Goal: Book appointment/travel/reservation

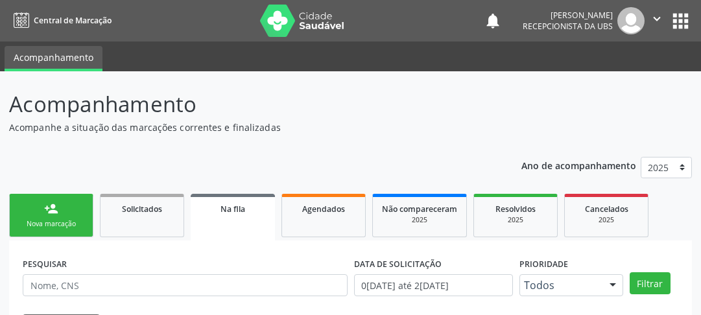
scroll to position [112, 0]
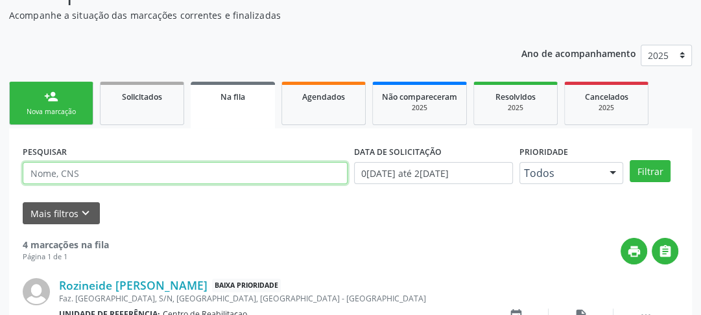
click at [79, 171] on input "text" at bounding box center [185, 173] width 325 height 22
type input "708402771148664"
click at [629, 160] on button "Filtrar" at bounding box center [649, 171] width 41 height 22
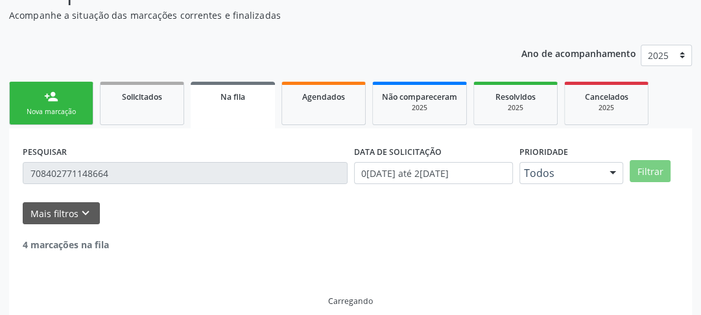
scroll to position [84, 0]
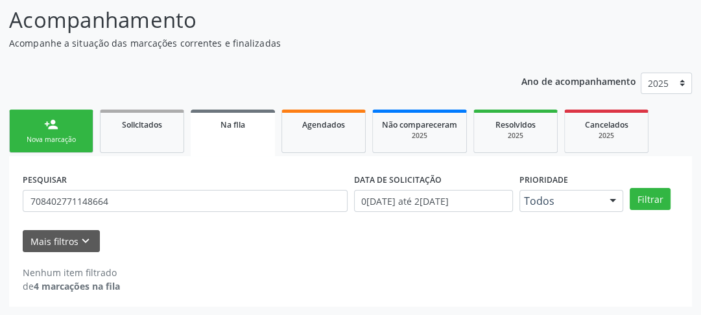
click at [46, 127] on div "person_add" at bounding box center [51, 124] width 14 height 14
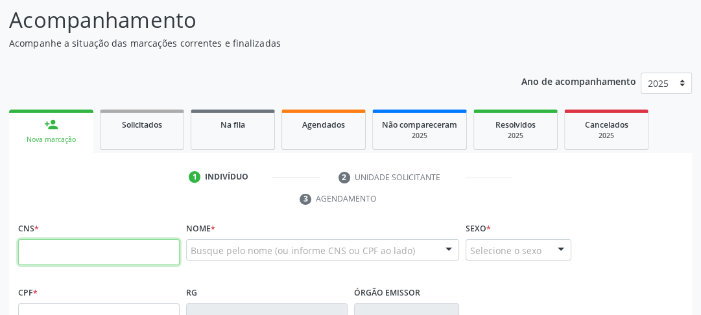
click at [81, 248] on input "text" at bounding box center [98, 252] width 161 height 26
type input "708 4027 7114 8664"
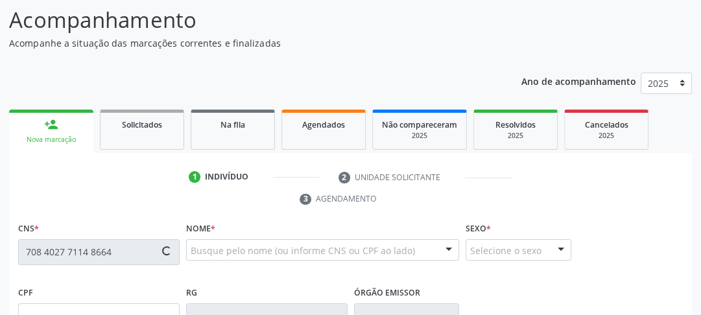
type input "114.491.794-87"
type input "21[DATE]"
type input "[PERSON_NAME]"
type input "[PHONE_NUMBER]"
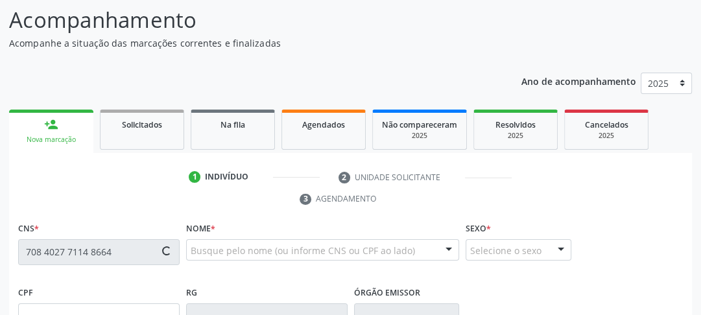
type input "148.989.264-87"
type input "57"
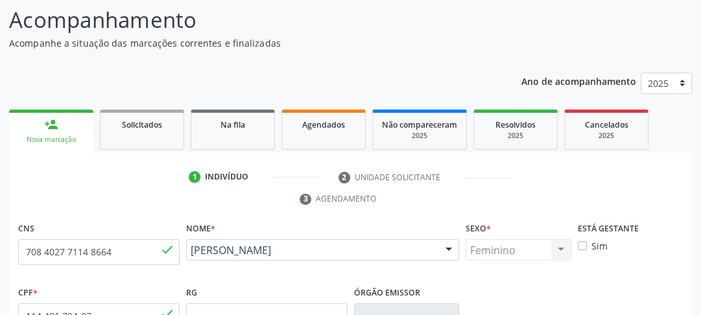
scroll to position [136, 0]
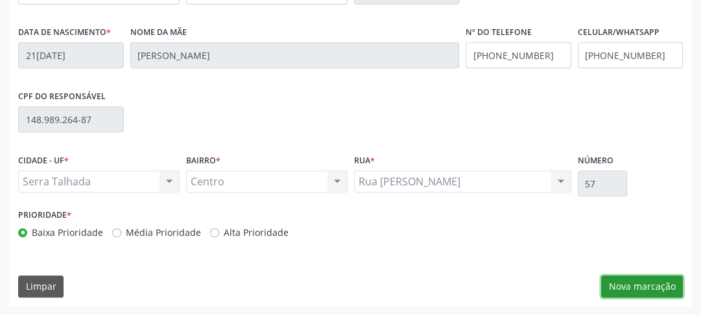
click at [627, 288] on button "Nova marcação" at bounding box center [642, 286] width 82 height 22
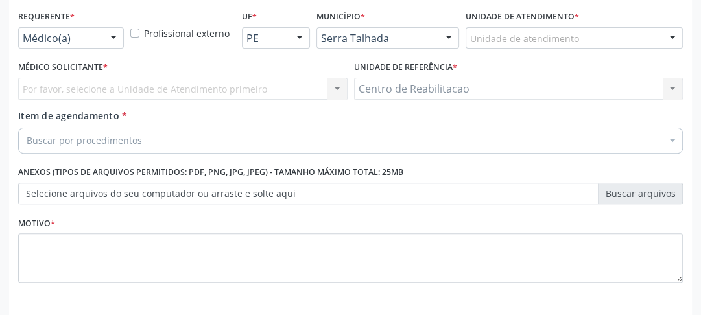
scroll to position [244, 0]
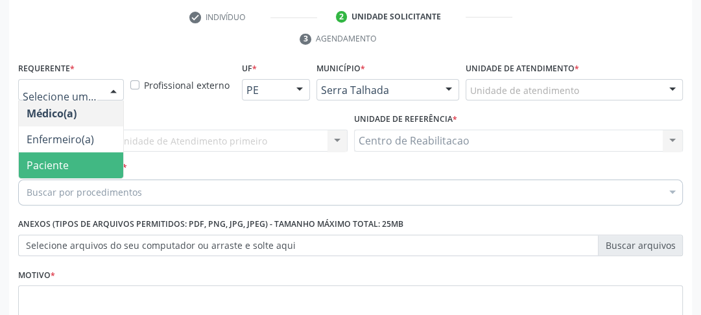
click at [51, 161] on span "Paciente" at bounding box center [48, 165] width 42 height 14
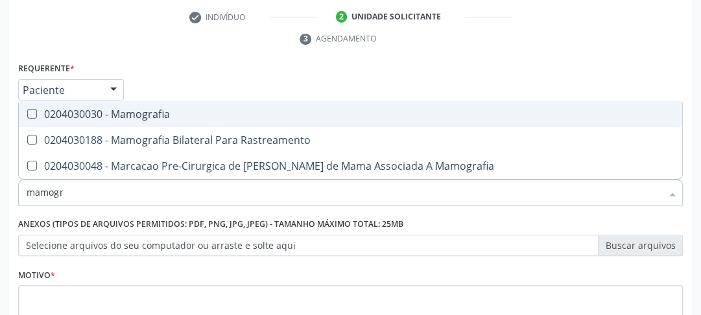
type input "mamogra"
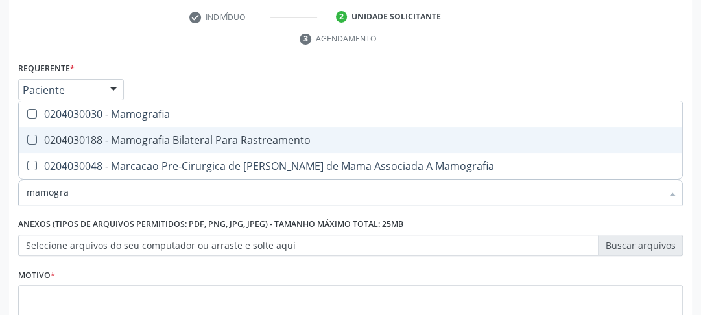
click at [38, 140] on div "0204030188 - Mamografia Bilateral Para Rastreamento" at bounding box center [350, 140] width 647 height 10
checkbox Rastreamento "true"
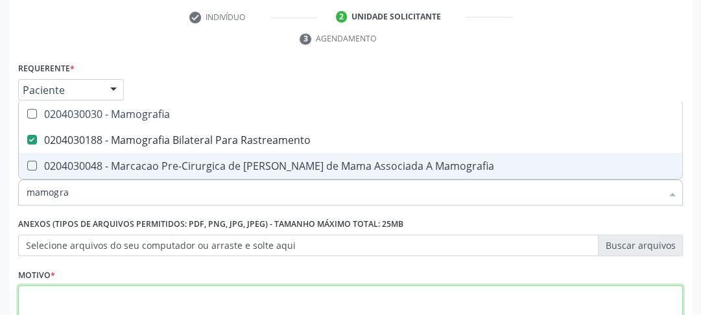
click at [84, 292] on textarea at bounding box center [350, 309] width 664 height 49
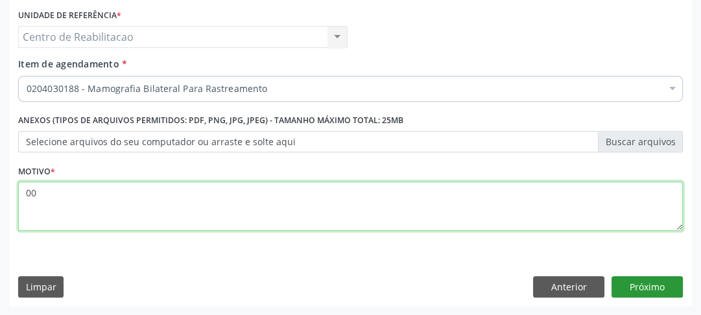
type textarea "00"
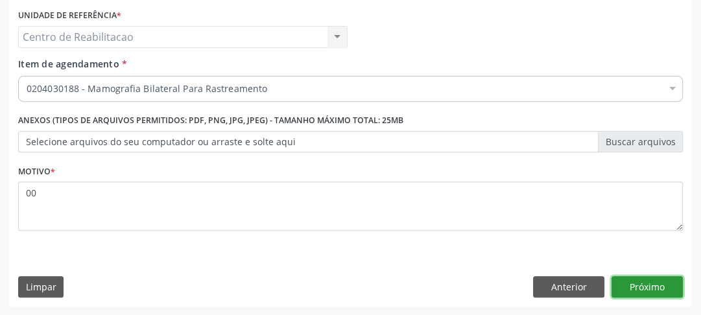
click at [640, 287] on button "Próximo" at bounding box center [646, 287] width 71 height 22
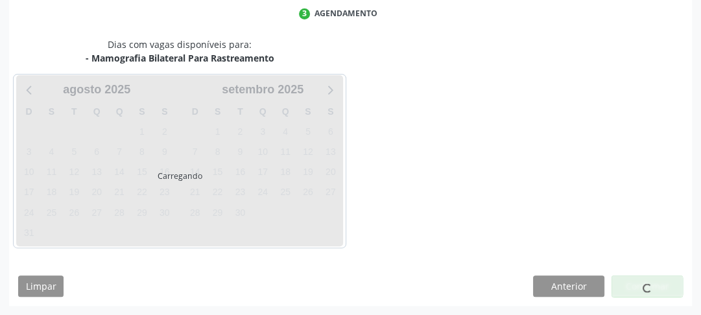
scroll to position [269, 0]
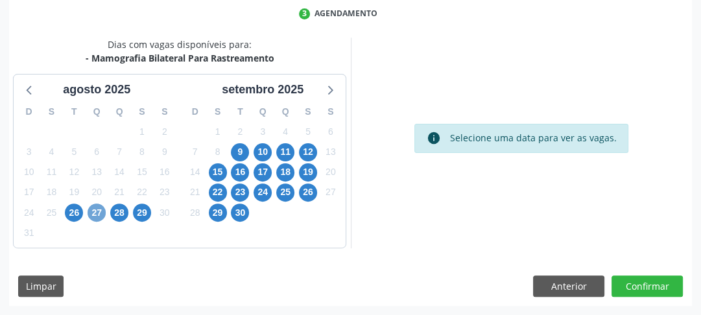
click at [99, 211] on span "27" at bounding box center [96, 212] width 18 height 18
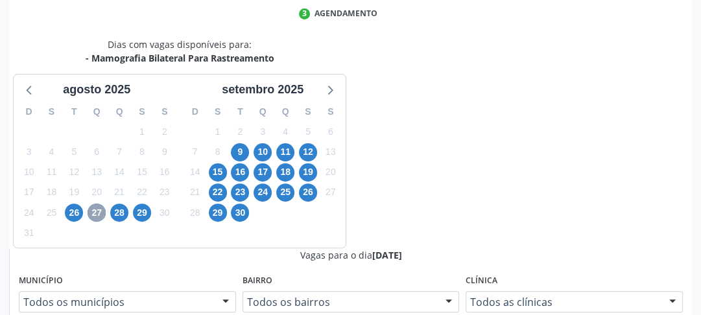
scroll to position [321, 0]
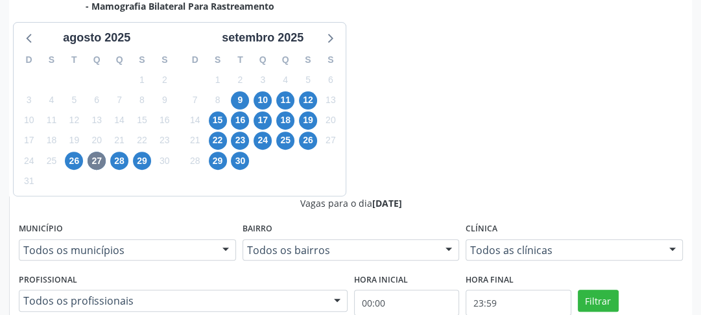
radio input "true"
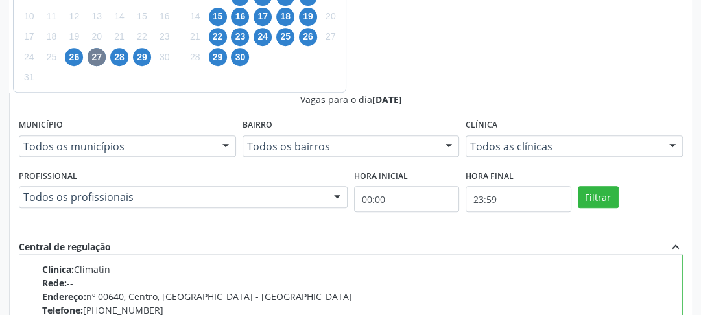
scroll to position [486, 0]
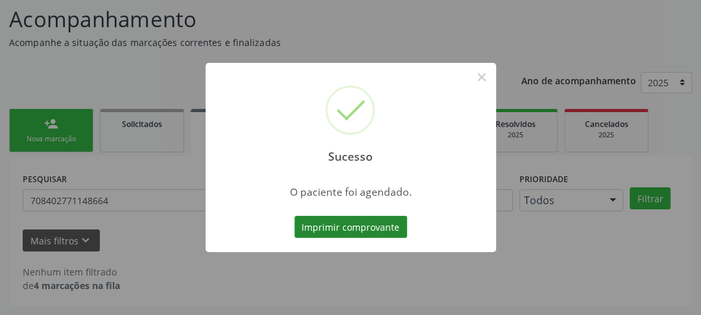
scroll to position [84, 0]
click at [353, 226] on button "Imprimir comprovante" at bounding box center [350, 227] width 113 height 22
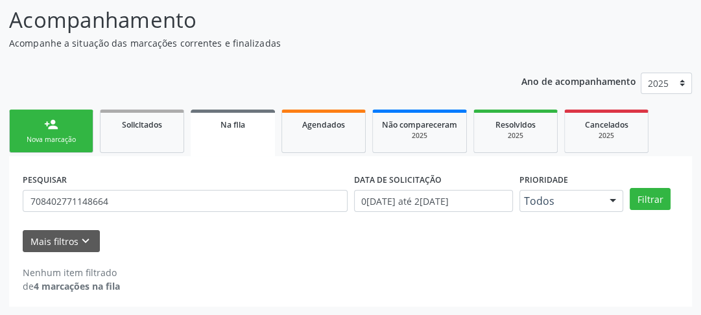
click at [70, 144] on link "person_add Nova marcação" at bounding box center [51, 131] width 84 height 43
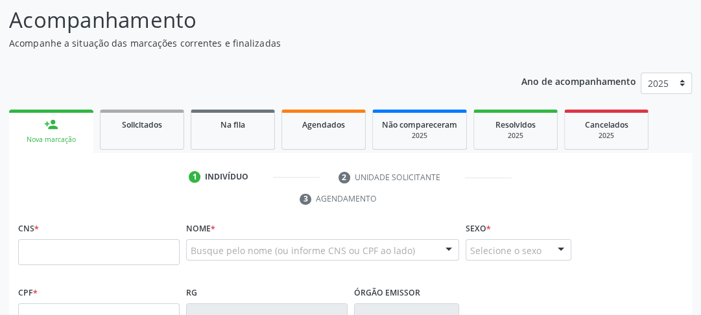
click at [58, 123] on link "person_add Nova marcação" at bounding box center [51, 131] width 84 height 43
click at [77, 263] on input "text" at bounding box center [98, 252] width 161 height 26
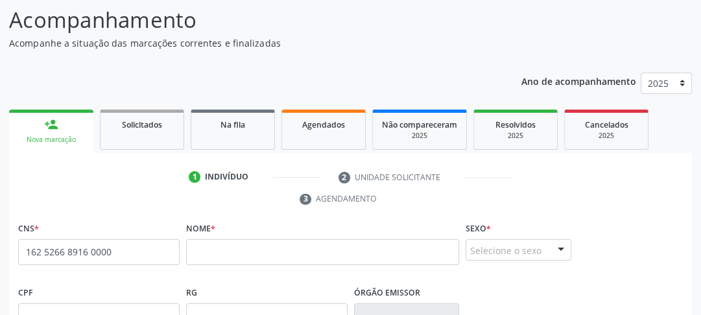
click at [130, 254] on span "none" at bounding box center [145, 249] width 57 height 14
drag, startPoint x: 123, startPoint y: 249, endPoint x: 55, endPoint y: 259, distance: 68.7
click at [44, 2] on div "Acompanhamento Acompanhe a situação das marcações correntes e finalizadas Relat…" at bounding box center [350, 313] width 701 height 653
click at [49, 251] on input "162 5266 8916 0000" at bounding box center [98, 252] width 161 height 26
drag, startPoint x: 110, startPoint y: 249, endPoint x: 27, endPoint y: 251, distance: 82.3
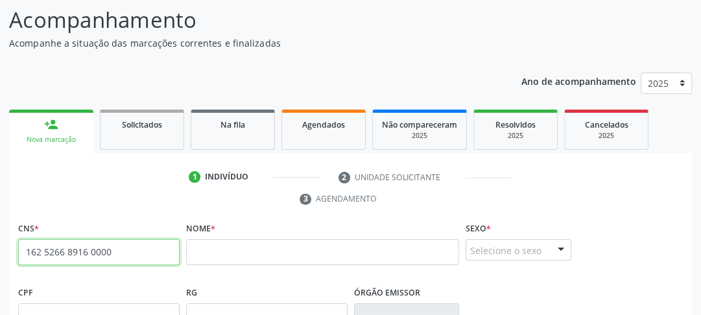
click at [27, 251] on input "162 5266 8916 0000" at bounding box center [98, 252] width 161 height 26
type input "162 5266 8916 0000"
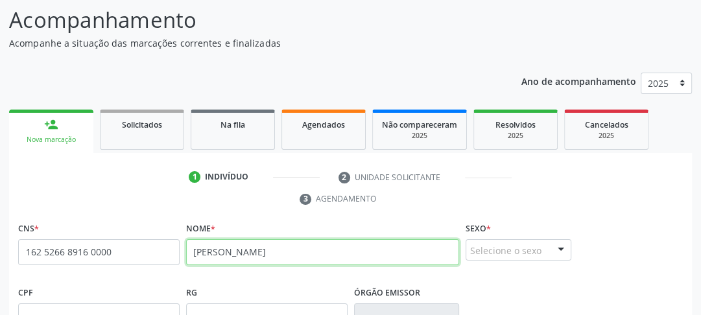
type input "[PERSON_NAME]"
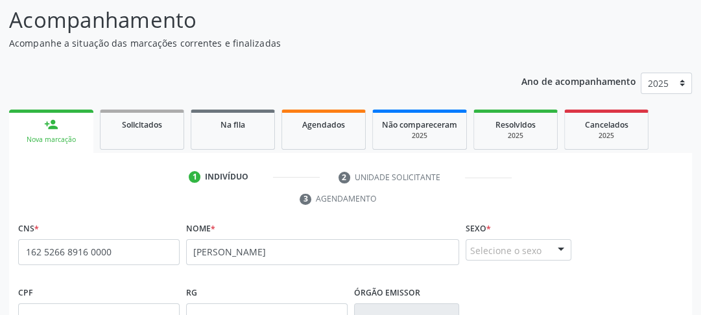
click at [493, 244] on div "Selecione o sexo" at bounding box center [518, 250] width 106 height 22
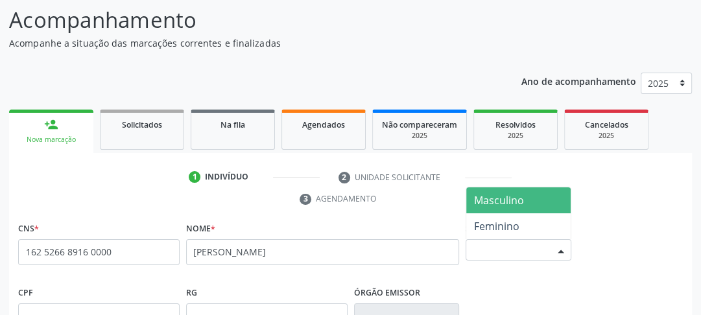
click at [485, 200] on span "Masculino" at bounding box center [499, 200] width 50 height 14
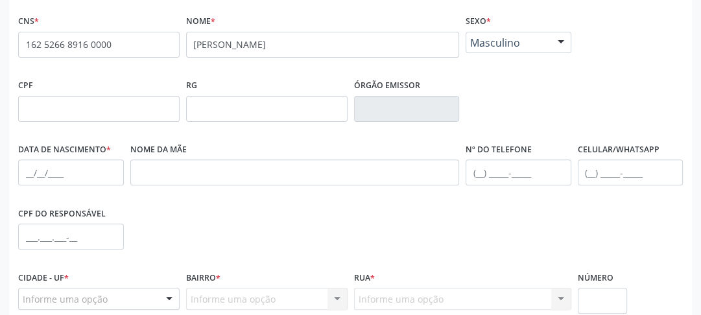
scroll to position [240, 0]
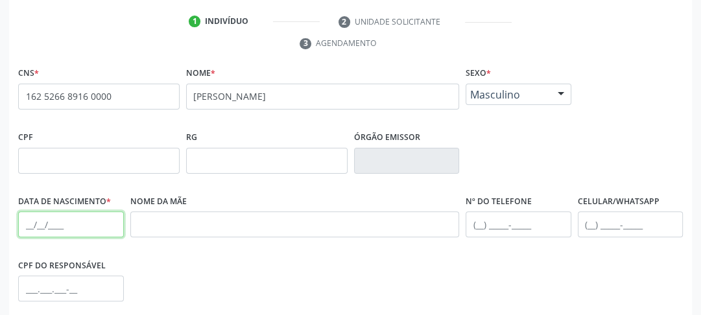
click at [27, 221] on input "text" at bounding box center [71, 224] width 106 height 26
type input "[DATE]"
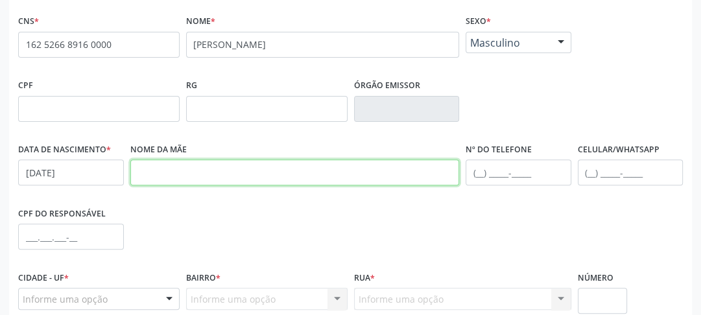
scroll to position [343, 0]
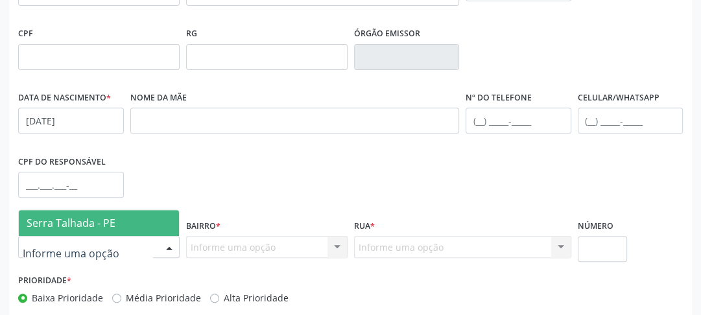
click at [84, 217] on span "Serra Talhada - PE" at bounding box center [71, 223] width 89 height 14
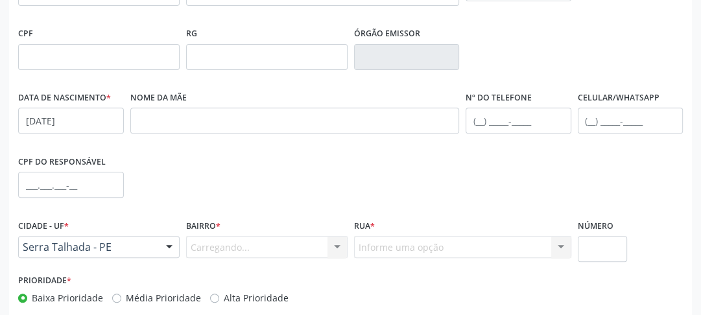
click at [207, 241] on div "Carregando... Nenhum resultado encontrado para: " " Nenhuma opção encontrada. D…" at bounding box center [266, 247] width 161 height 22
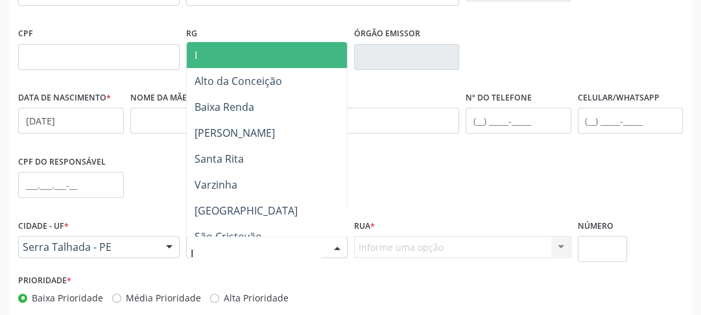
type input "IP"
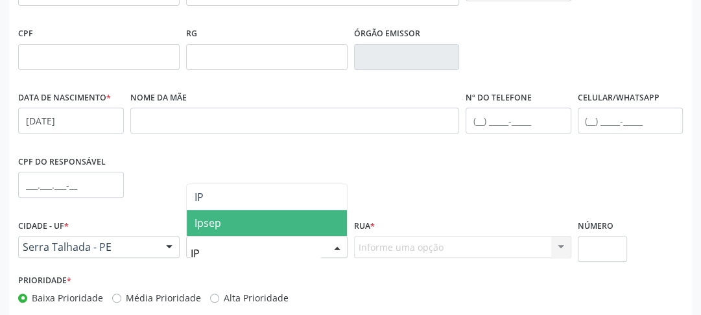
click at [205, 220] on span "Ipsep" at bounding box center [207, 223] width 27 height 14
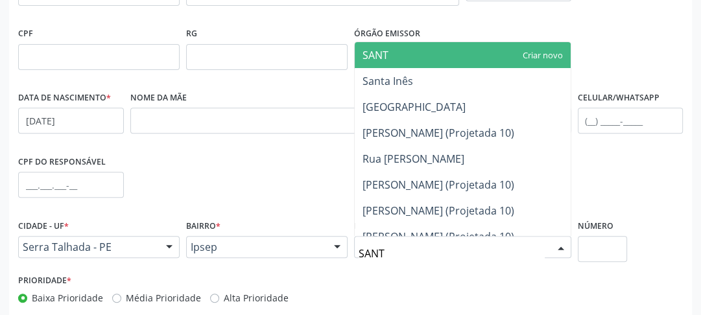
type input "SANTA"
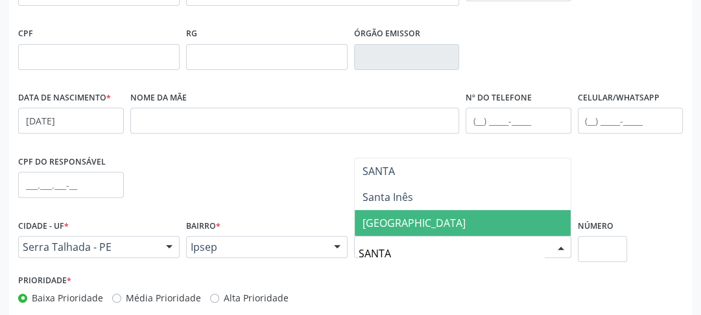
click at [382, 222] on span "[GEOGRAPHIC_DATA]" at bounding box center [413, 223] width 103 height 14
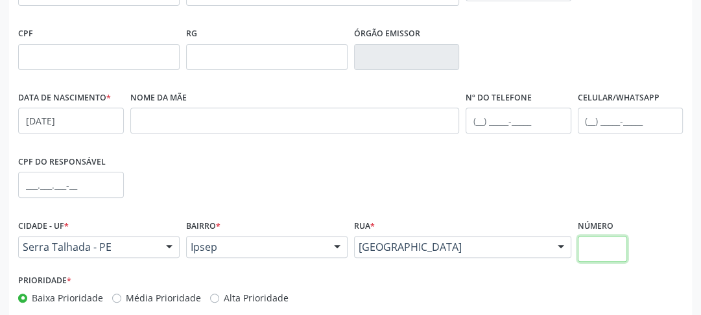
click at [591, 244] on input "text" at bounding box center [601, 249] width 49 height 26
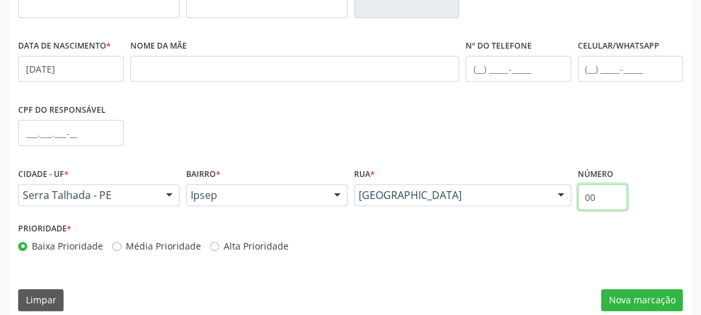
scroll to position [409, 0]
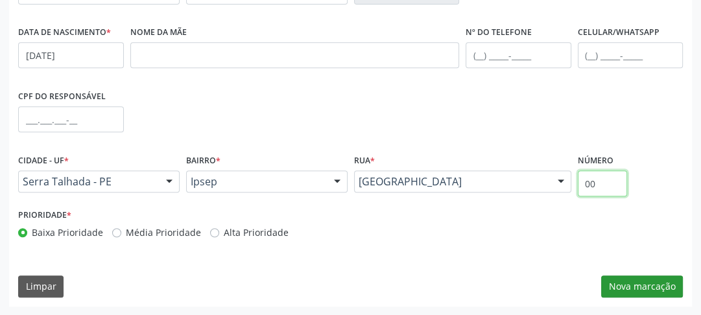
type input "00"
click at [631, 286] on button "Nova marcação" at bounding box center [642, 286] width 82 height 22
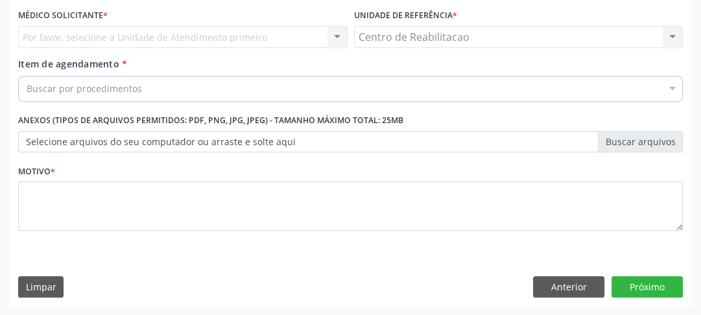
scroll to position [296, 0]
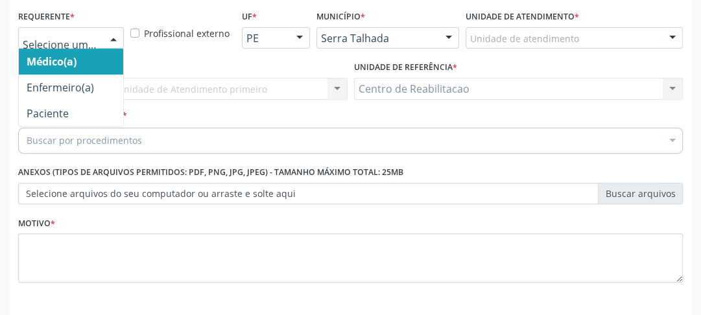
click at [72, 47] on div at bounding box center [71, 38] width 106 height 22
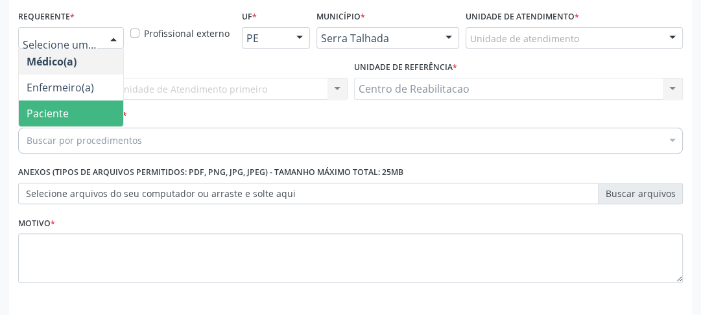
click at [47, 108] on span "Paciente" at bounding box center [48, 113] width 42 height 14
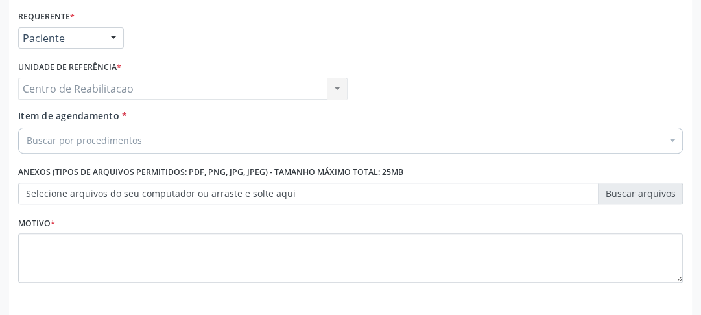
click at [88, 93] on div "Centro de Reabilitacao Centro de Reabilitacao Nenhum resultado encontrado para:…" at bounding box center [182, 89] width 329 height 22
click at [93, 86] on div "Centro de Reabilitacao Centro de Reabilitacao Nenhum resultado encontrado para:…" at bounding box center [182, 89] width 329 height 22
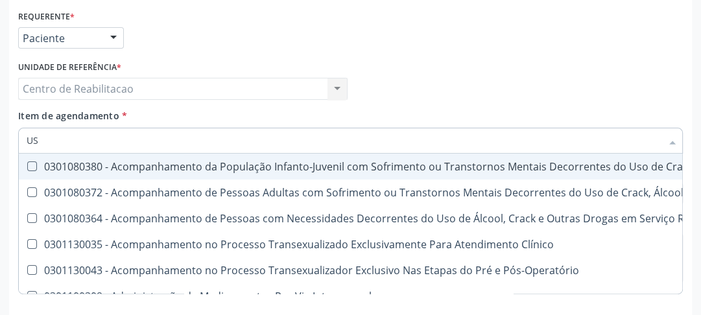
type input "USG"
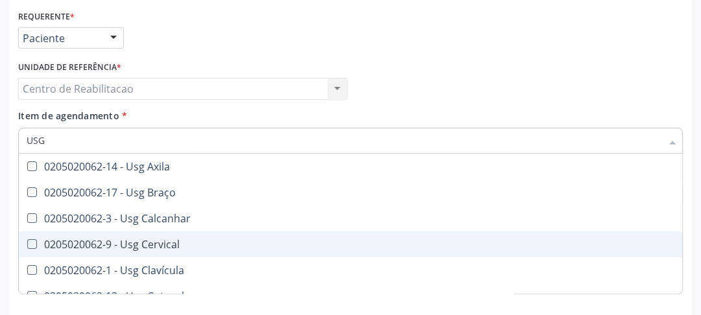
click at [125, 241] on div "0205020062-9 - Usg Cervical" at bounding box center [350, 244] width 647 height 10
checkbox Cervical "true"
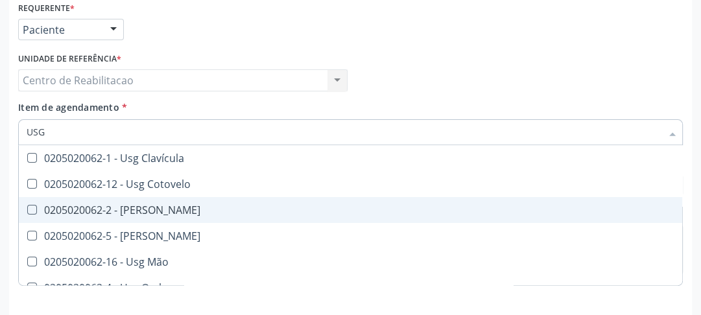
scroll to position [348, 0]
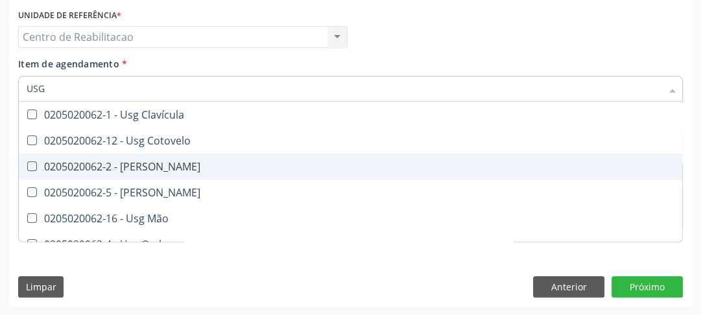
click at [510, 264] on div "Requerente * Paciente Médico(a) Enfermeiro(a) Paciente Nenhum resultado encontr…" at bounding box center [350, 131] width 682 height 352
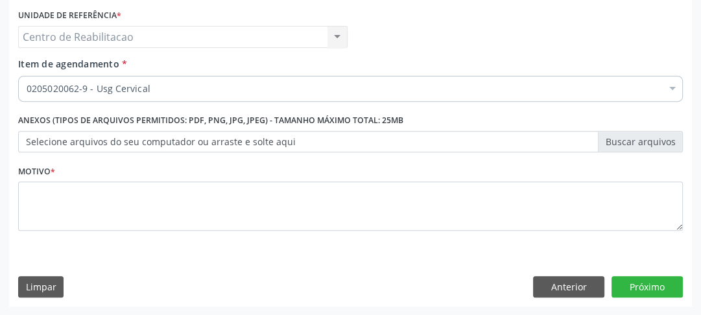
scroll to position [0, 0]
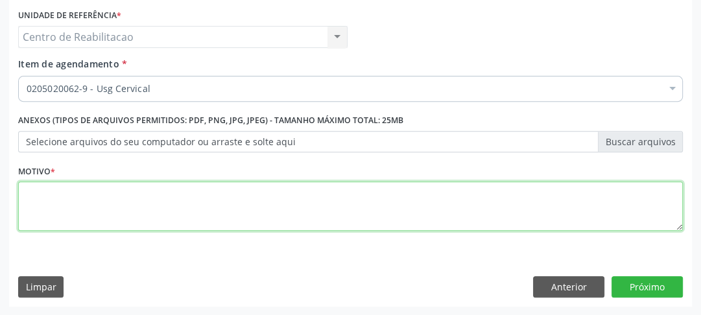
click at [192, 200] on textarea at bounding box center [350, 205] width 664 height 49
type textarea "00"
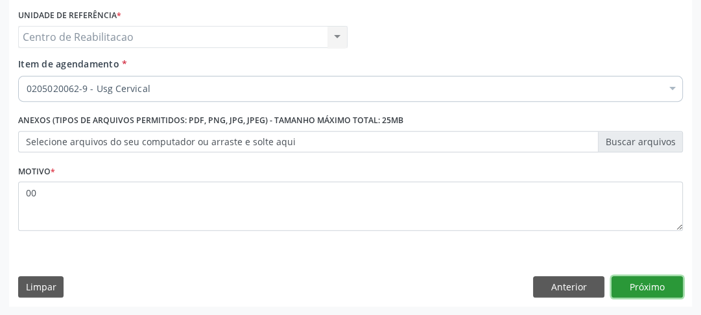
click at [645, 289] on button "Próximo" at bounding box center [646, 287] width 71 height 22
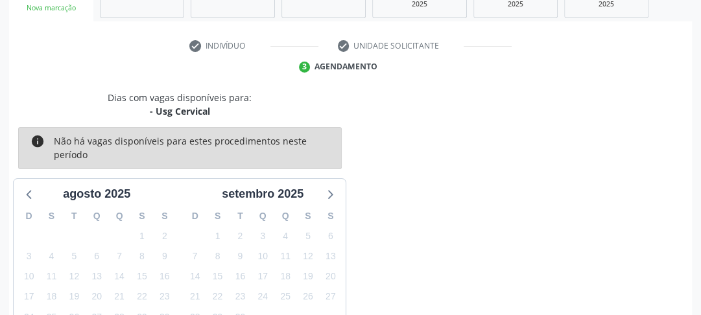
scroll to position [319, 0]
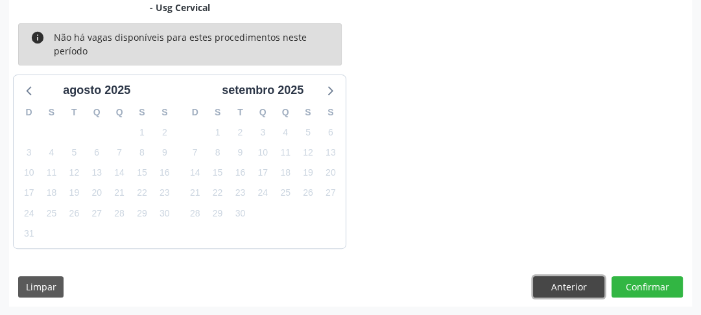
click at [565, 288] on button "Anterior" at bounding box center [568, 287] width 71 height 22
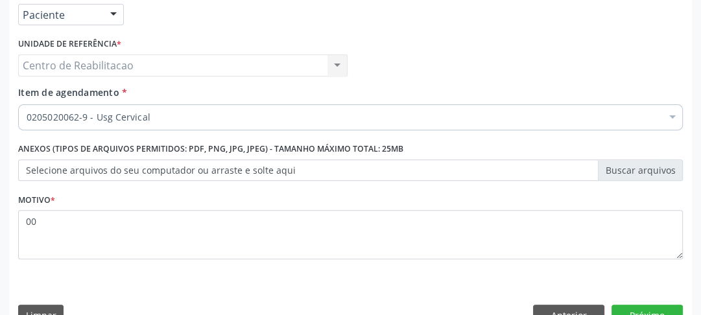
scroll to position [316, 0]
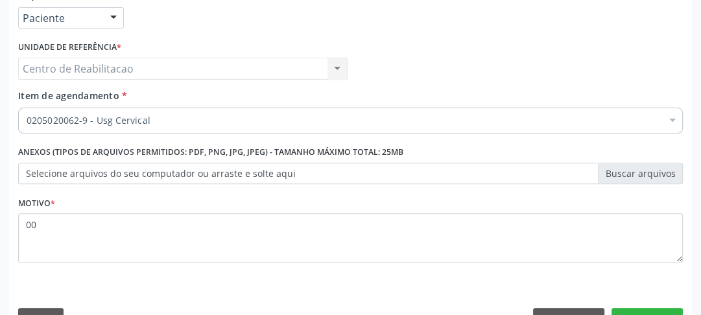
click at [661, 119] on div "0205020062-9 - Usg Cervical" at bounding box center [350, 121] width 664 height 26
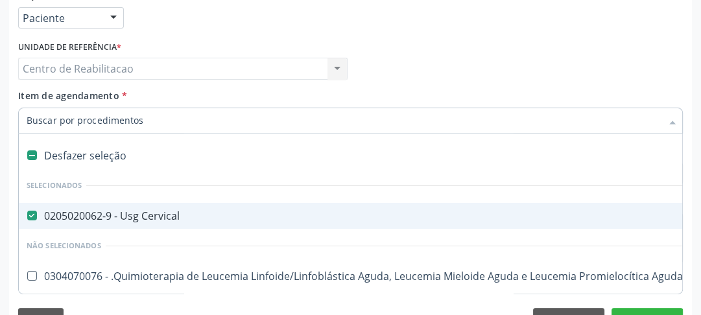
click at [35, 215] on Cervical at bounding box center [32, 216] width 10 height 10
click at [27, 215] on Cervical "checkbox" at bounding box center [23, 215] width 8 height 8
checkbox Cervical "false"
click at [67, 124] on input "Item de agendamento *" at bounding box center [344, 121] width 634 height 26
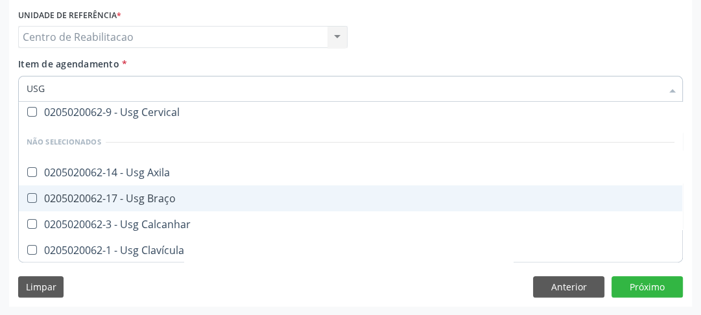
scroll to position [141, 0]
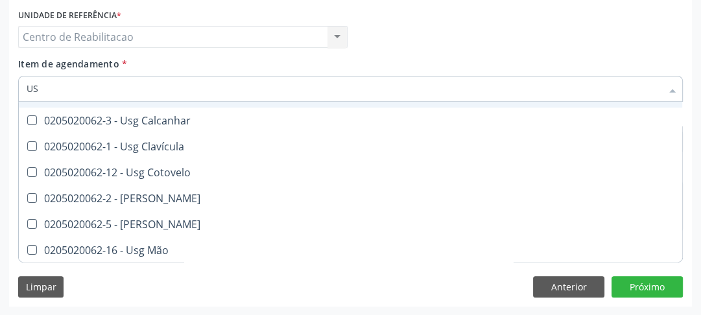
type input "U"
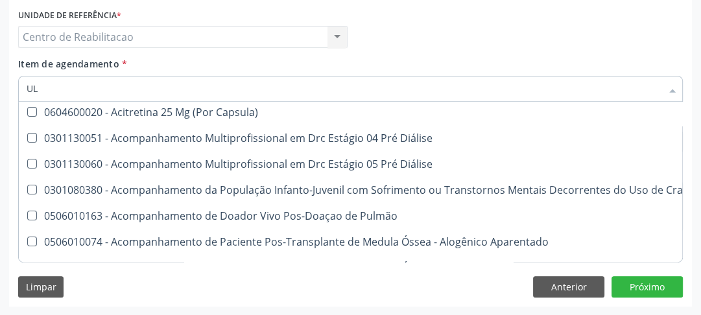
scroll to position [132, 0]
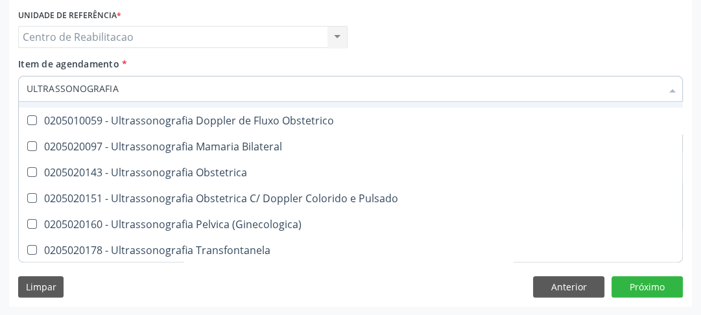
type input "ULTRASSONOGRAFIA"
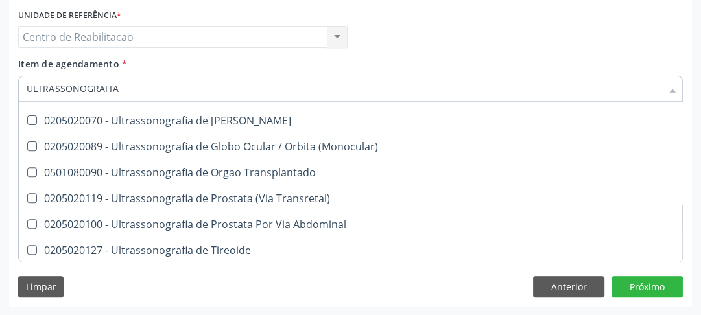
scroll to position [425, 0]
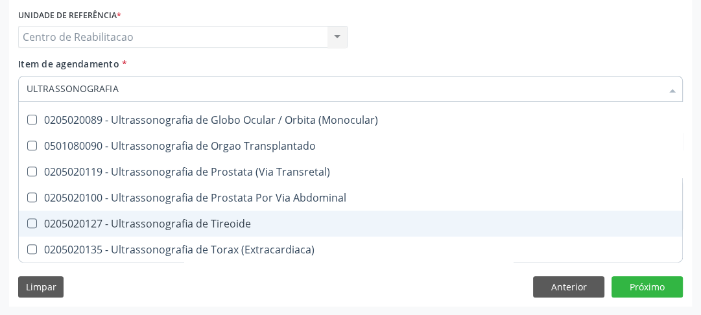
click at [30, 218] on Tireoide at bounding box center [32, 223] width 10 height 10
click at [27, 219] on Tireoide "checkbox" at bounding box center [23, 223] width 8 height 8
checkbox Tireoide "true"
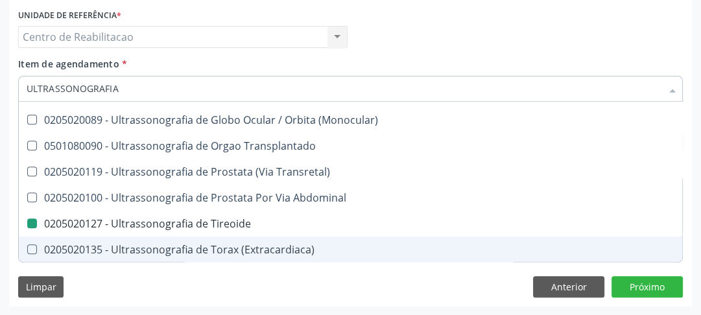
click at [480, 299] on div "Requerente * Paciente Médico(a) Enfermeiro(a) Paciente Nenhum resultado encontr…" at bounding box center [350, 131] width 682 height 352
checkbox X "true"
checkbox Tireoide "false"
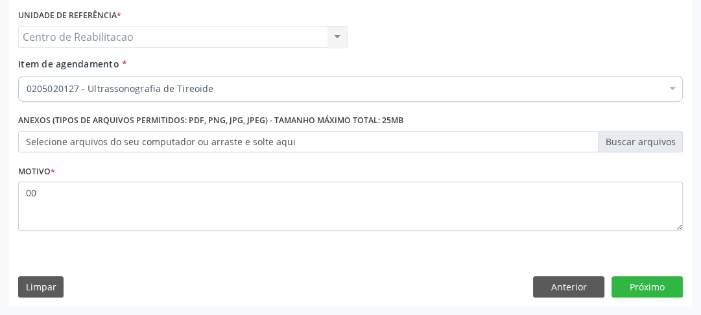
scroll to position [0, 0]
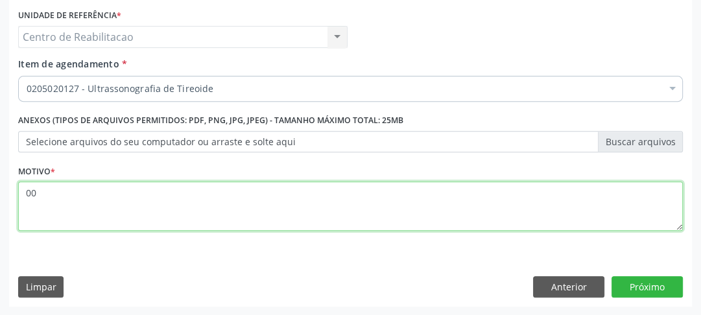
click at [258, 207] on textarea "00" at bounding box center [350, 205] width 664 height 49
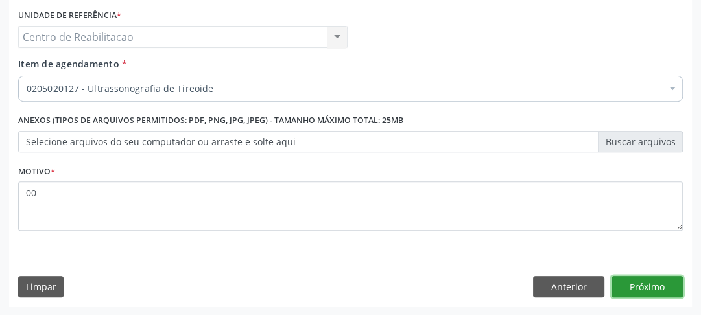
click at [657, 285] on button "Próximo" at bounding box center [646, 287] width 71 height 22
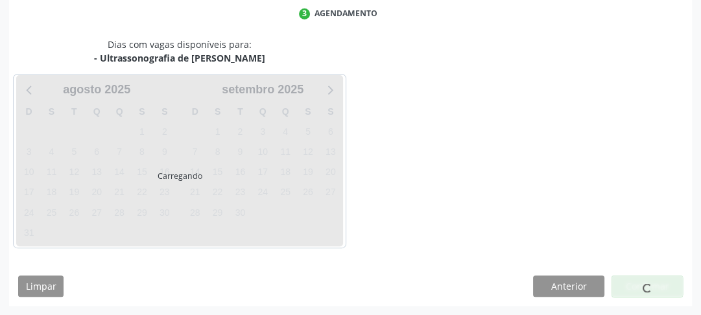
scroll to position [269, 0]
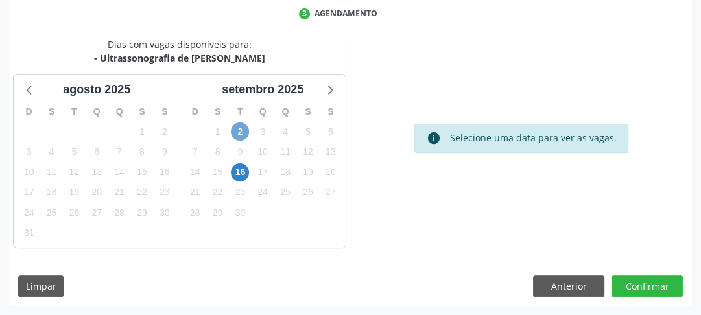
click at [246, 136] on span "2" at bounding box center [240, 131] width 18 height 18
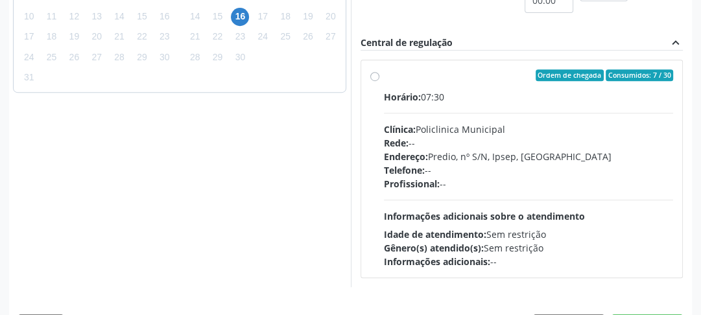
scroll to position [373, 0]
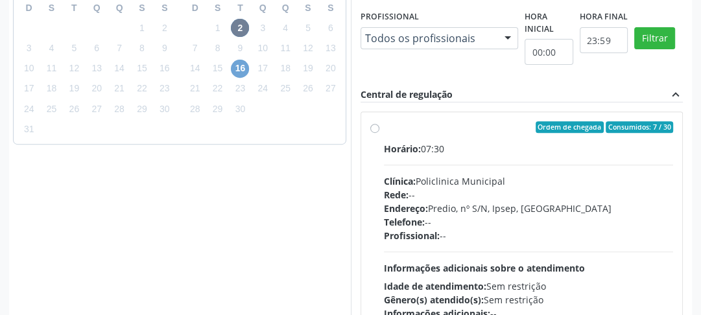
click at [238, 62] on span "16" at bounding box center [240, 69] width 18 height 18
click at [238, 26] on span "2" at bounding box center [240, 28] width 18 height 18
click at [384, 129] on label "Ordem de chegada Consumidos: 7 / 30 Horário: 07:30 Clínica: Policlinica Municip…" at bounding box center [529, 220] width 290 height 199
click at [374, 129] on input "Ordem de chegada Consumidos: 7 / 30 Horário: 07:30 Clínica: Policlinica Municip…" at bounding box center [374, 127] width 9 height 12
radio input "true"
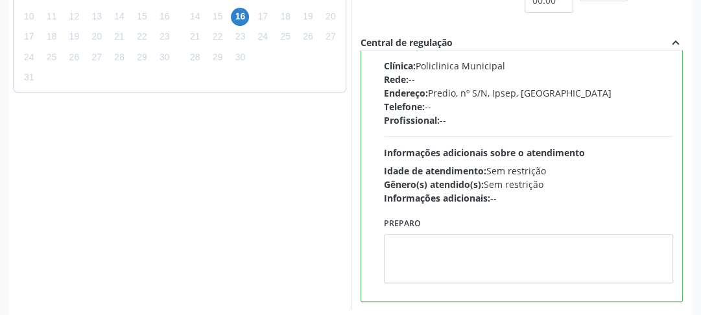
scroll to position [486, 0]
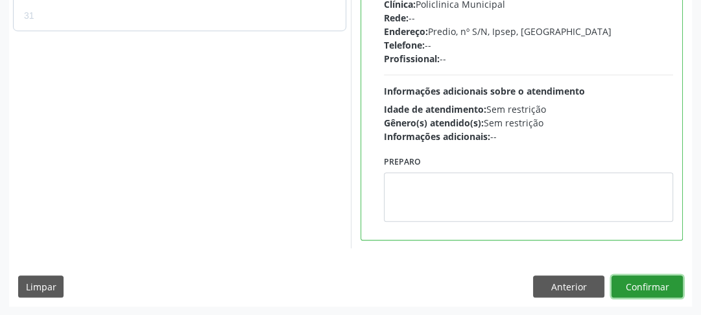
click at [667, 281] on button "Confirmar" at bounding box center [646, 286] width 71 height 22
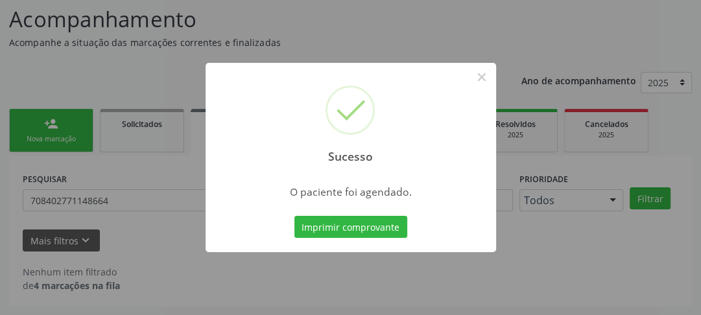
scroll to position [84, 0]
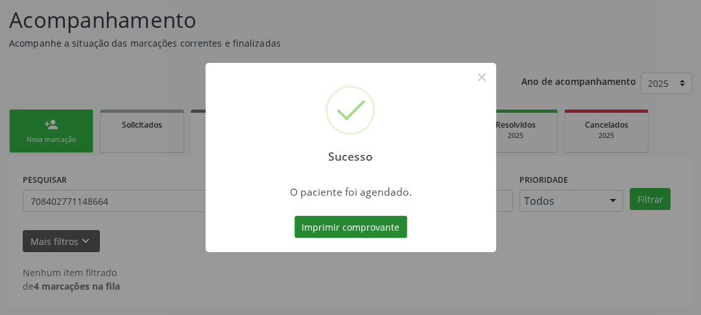
click at [358, 229] on button "Imprimir comprovante" at bounding box center [350, 227] width 113 height 22
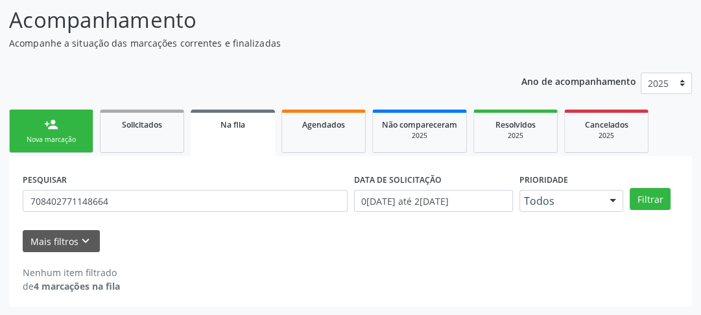
click at [80, 132] on link "person_add Nova marcação" at bounding box center [51, 131] width 84 height 43
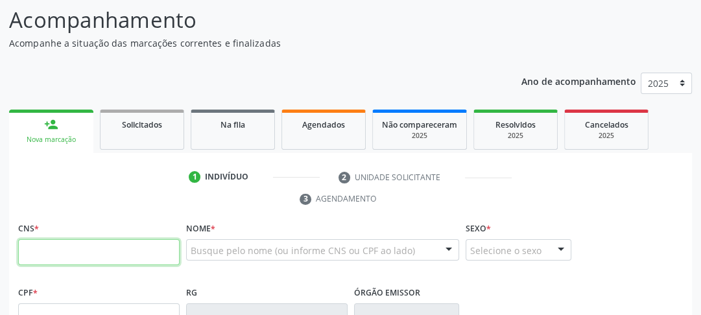
click at [111, 243] on input "text" at bounding box center [98, 252] width 161 height 26
type input "162 5266 8916 0000"
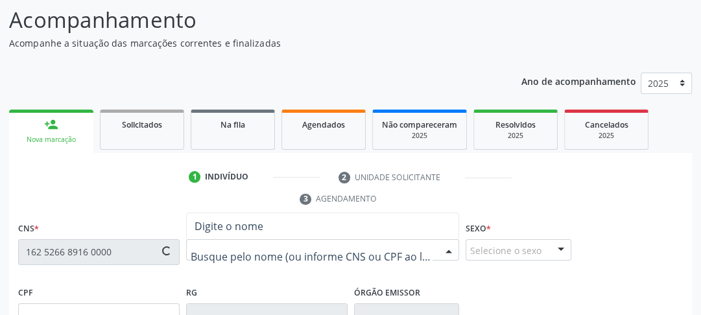
type input "[DATE]"
type input "00"
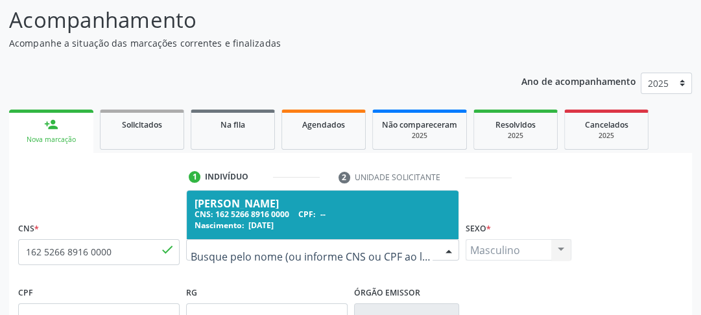
click at [203, 200] on div "[PERSON_NAME]" at bounding box center [322, 203] width 256 height 10
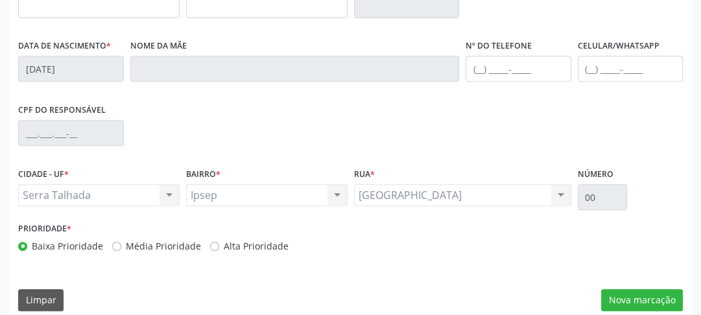
scroll to position [409, 0]
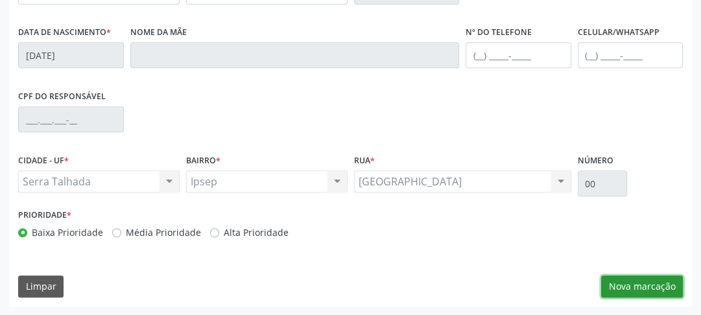
click at [631, 290] on button "Nova marcação" at bounding box center [642, 286] width 82 height 22
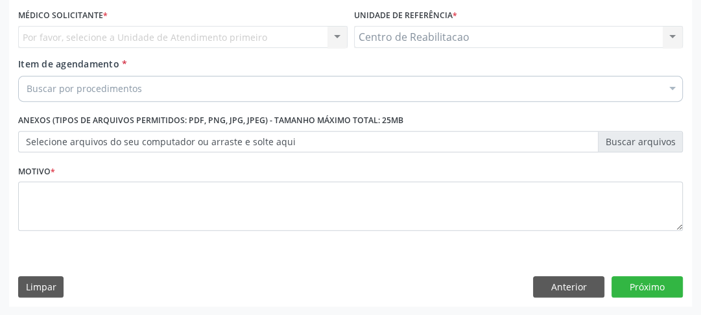
scroll to position [244, 0]
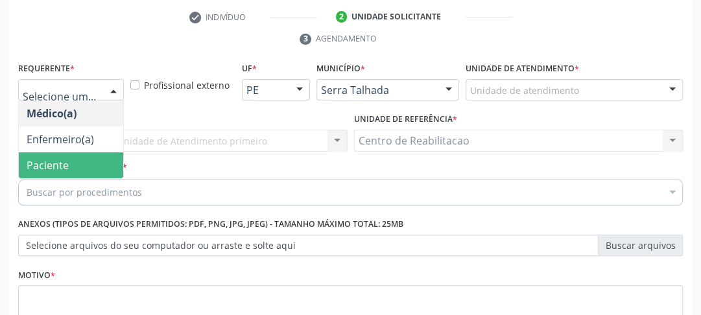
click at [57, 156] on span "Paciente" at bounding box center [71, 165] width 104 height 26
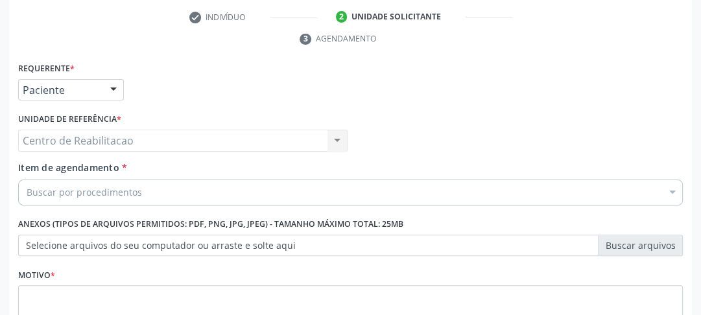
click at [80, 137] on div "Centro de Reabilitacao Centro de Reabilitacao Nenhum resultado encontrado para:…" at bounding box center [182, 141] width 329 height 22
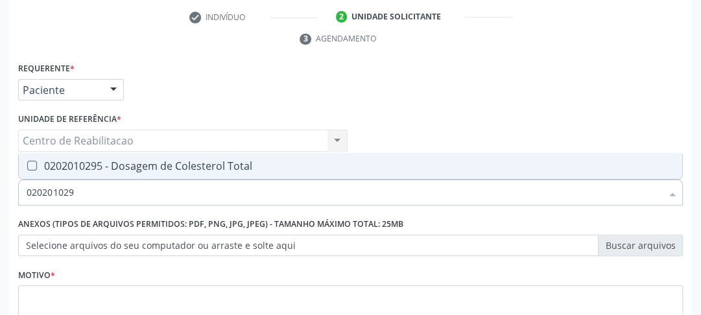
type input "0202010295"
click at [34, 165] on Total at bounding box center [32, 166] width 10 height 10
click at [27, 165] on Total "checkbox" at bounding box center [23, 165] width 8 height 8
checkbox Total "true"
drag, startPoint x: 42, startPoint y: 201, endPoint x: 15, endPoint y: 204, distance: 27.4
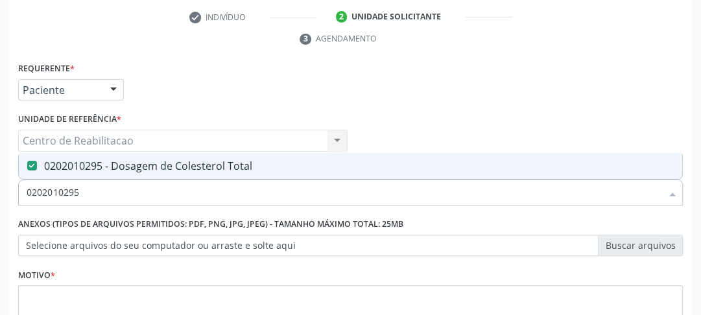
click at [16, 204] on div "Item de agendamento * 0202010295 Desfazer seleção 0202010295 - Dosagem de Coles…" at bounding box center [350, 186] width 671 height 50
click at [82, 194] on input "0202010295" at bounding box center [344, 193] width 634 height 26
click at [67, 191] on input "0202010295" at bounding box center [344, 193] width 634 height 26
drag, startPoint x: 65, startPoint y: 192, endPoint x: 104, endPoint y: 192, distance: 38.9
click at [104, 192] on input "0202010295" at bounding box center [344, 193] width 634 height 26
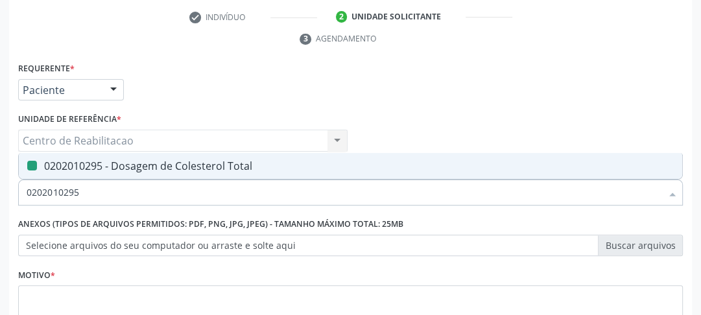
type input "02020101"
checkbox Total "false"
drag, startPoint x: 80, startPoint y: 191, endPoint x: 13, endPoint y: 210, distance: 70.1
click at [15, 210] on div "Requerente * Paciente Médico(a) Enfermeiro(a) Paciente Nenhum resultado encontr…" at bounding box center [350, 235] width 682 height 352
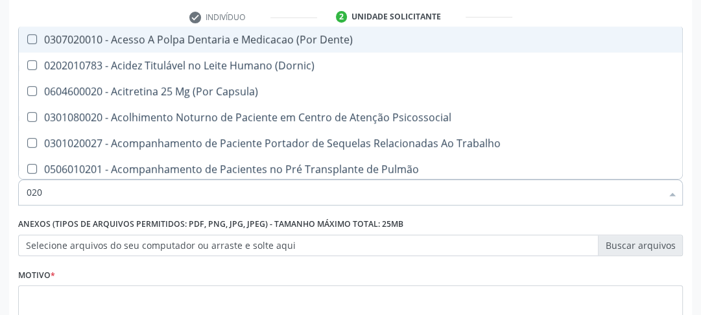
type input "0202"
checkbox Fragmento "true"
checkbox Total "false"
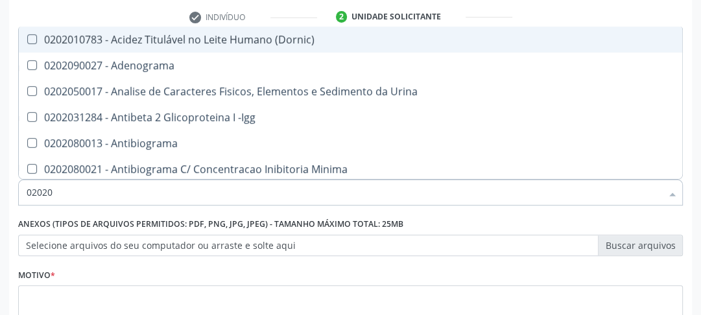
type input "020201"
checkbox Identificação "true"
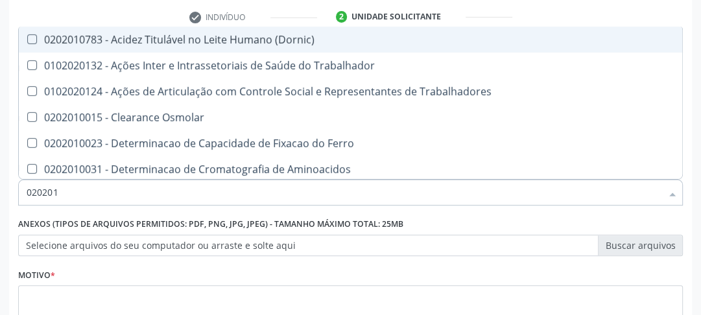
type input "0202010"
checkbox Fracoes "true"
checkbox Total "false"
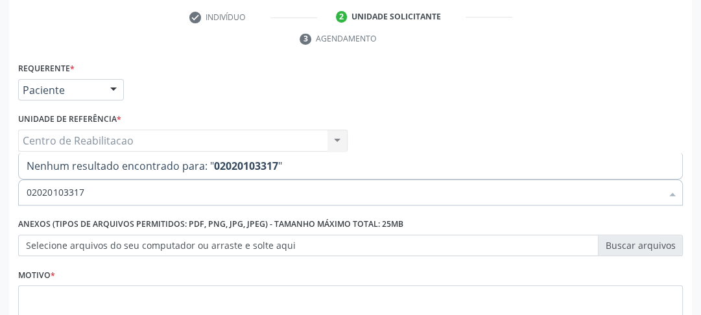
drag, startPoint x: 110, startPoint y: 195, endPoint x: 6, endPoint y: 191, distance: 103.1
click at [6, 191] on div "Acompanhamento Acompanhe a situação das marcações correntes e finalizadas Relat…" at bounding box center [350, 123] width 701 height 592
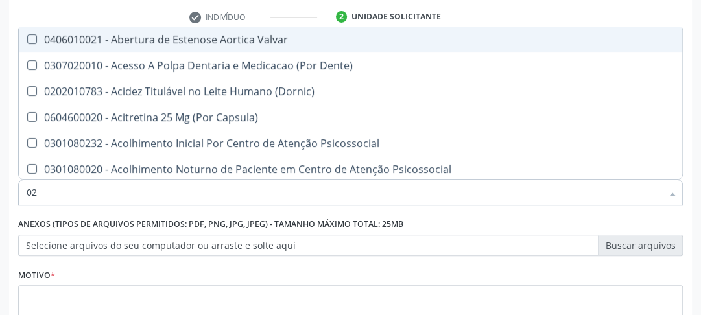
type input "020"
checkbox Congênita "true"
checkbox Total "false"
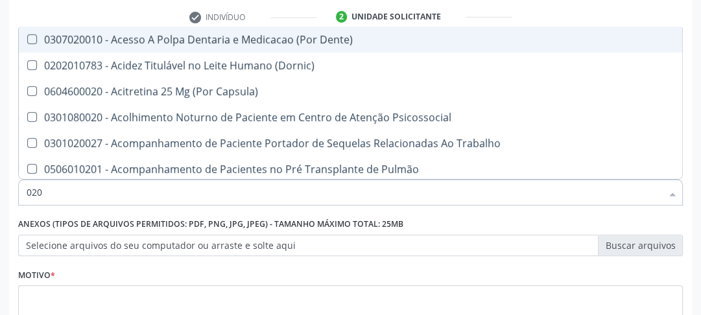
type input "0202"
checkbox Fragmento "true"
checkbox Total "false"
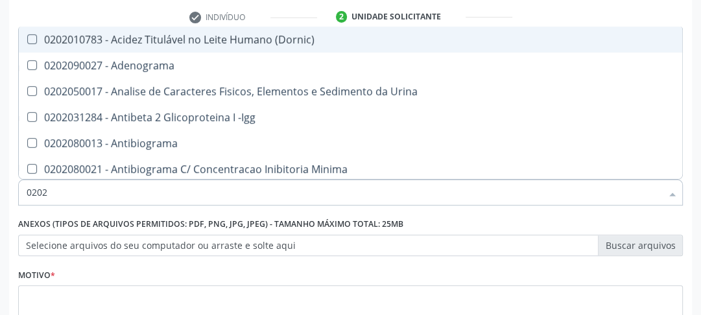
type input "02020"
checkbox Barbituratos "true"
checkbox Total "false"
type input "020201"
checkbox Parceria\) "true"
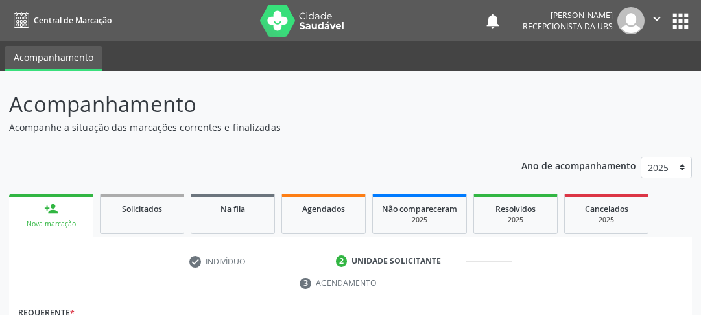
scroll to position [244, 0]
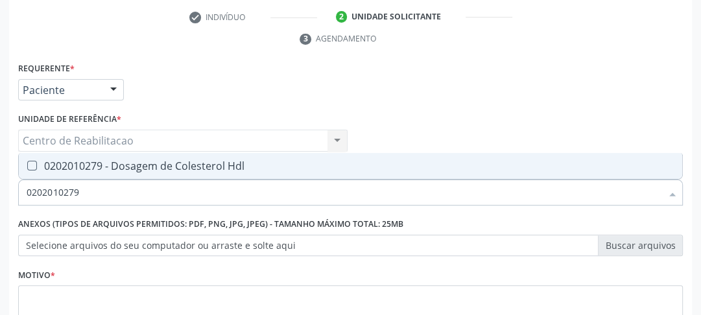
click at [34, 166] on Hdl at bounding box center [32, 166] width 10 height 10
click at [27, 166] on Hdl "checkbox" at bounding box center [23, 165] width 8 height 8
checkbox Hdl "true"
drag, startPoint x: 82, startPoint y: 197, endPoint x: 14, endPoint y: 200, distance: 68.8
click at [15, 200] on div "Item de agendamento * 0202010279 Desfazer seleção 0202010279 - Dosagem de Coles…" at bounding box center [350, 186] width 671 height 50
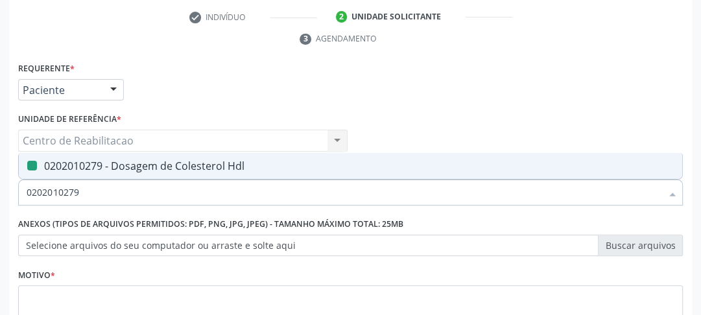
type input "0"
checkbox Hdl "false"
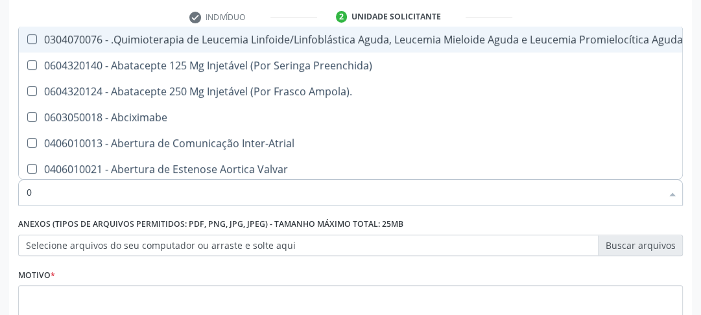
type input "02"
checkbox Coração "true"
checkbox Urina "false"
checkbox Comprimido\) "true"
checkbox Transferências "true"
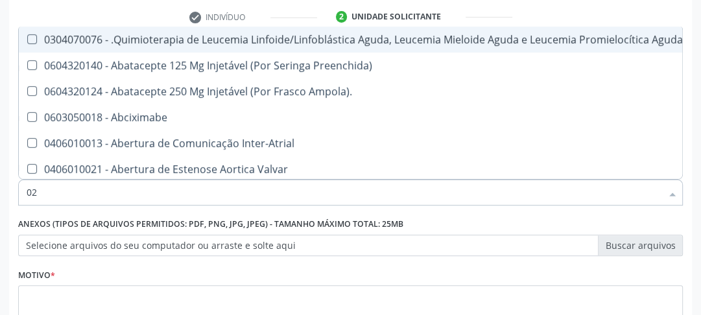
checkbox Meckel "true"
checkbox Bilateral "true"
checkbox Comprimido\) "true"
checkbox Transfusao "true"
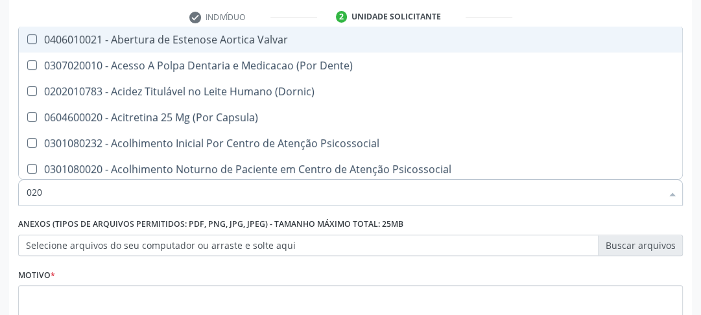
type input "0202"
checkbox \(Dornic\) "true"
checkbox Terapeutica "false"
checkbox Urina "false"
checkbox Cardiovascular "true"
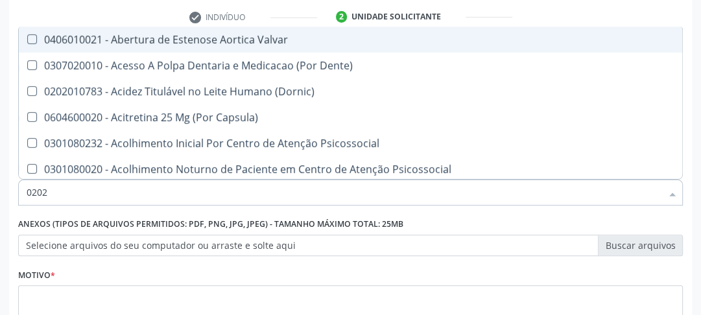
checkbox Sistêmicas "true"
checkbox Sistêmico "true"
checkbox Auditiva "true"
checkbox X "true"
checkbox Aberto\) "true"
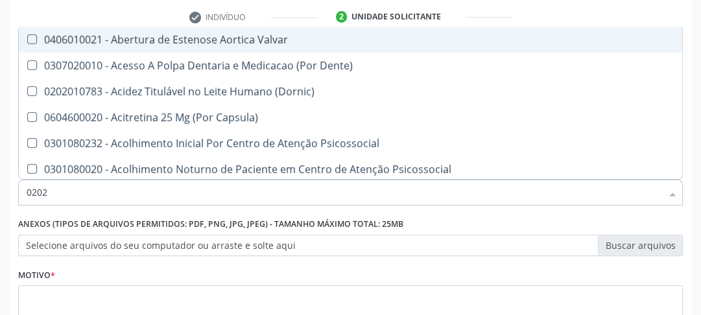
type input "02020"
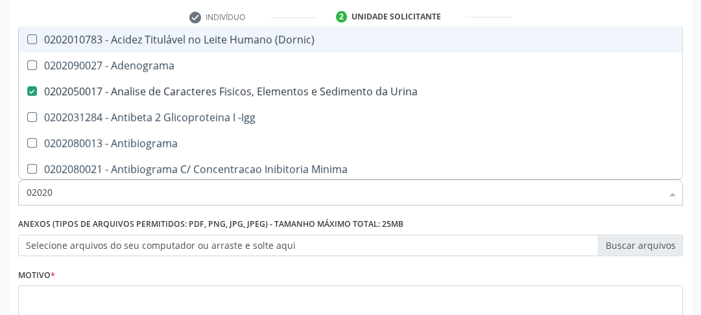
checkbox Hdl "true"
checkbox Total "true"
checkbox Creatinina "true"
checkbox Estriol "false"
checkbox Etossuximida "false"
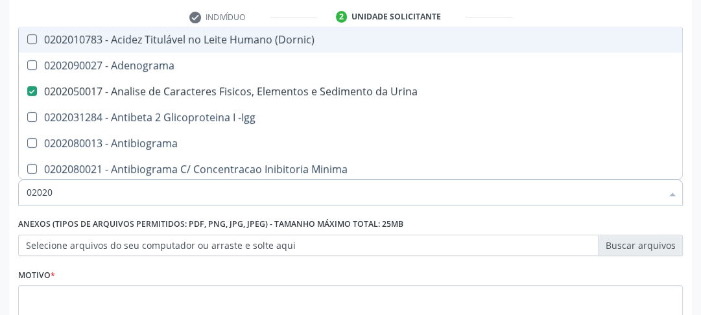
checkbox Viii "false"
checkbox Glicose "true"
checkbox Lactato "false"
checkbox Potassio "true"
checkbox \(T4\) "false"
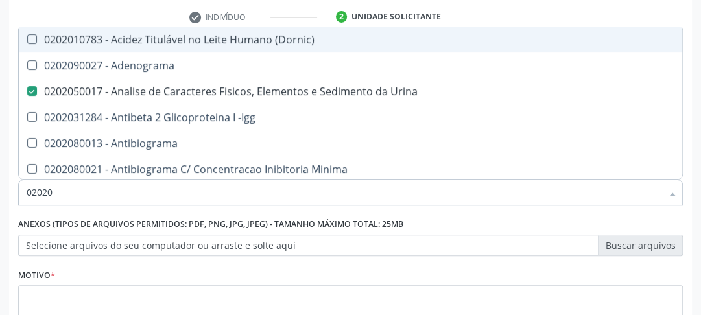
checkbox Triglicerideos "true"
checkbox Pallidum "false"
type input "020201"
checkbox Urina "false"
checkbox \(Pos-Pasteurização\) "true"
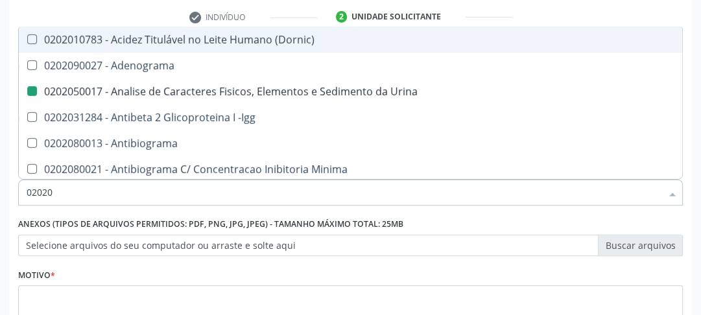
checkbox Parceria\) "true"
checkbox Gestante "true"
checkbox T3 "true"
checkbox Organicos "true"
checkbox Acetona "true"
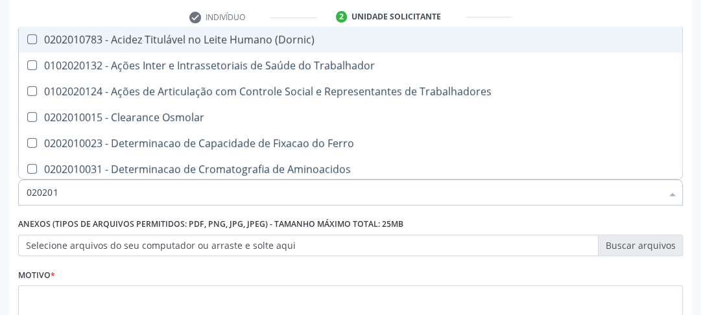
type input "0202010"
checkbox Circulante "true"
checkbox Fracoes "true"
checkbox Ionizavel "true"
checkbox Hdl "false"
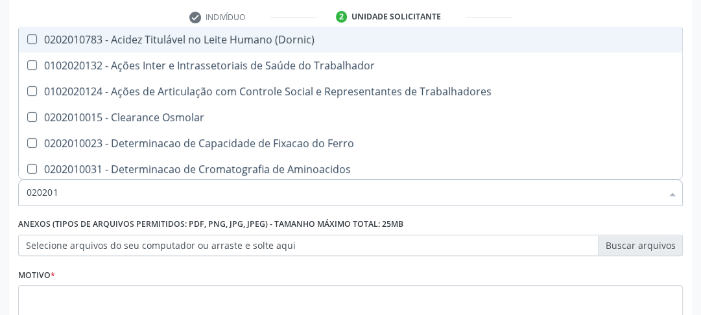
checkbox Total "false"
checkbox Creatinina "false"
checkbox II "true"
checkbox Glicose "false"
checkbox Glicosilada "true"
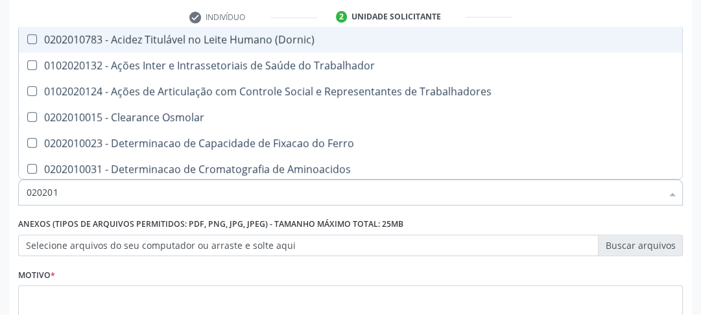
checkbox Muco-Proteinas "true"
checkbox Potassio "false"
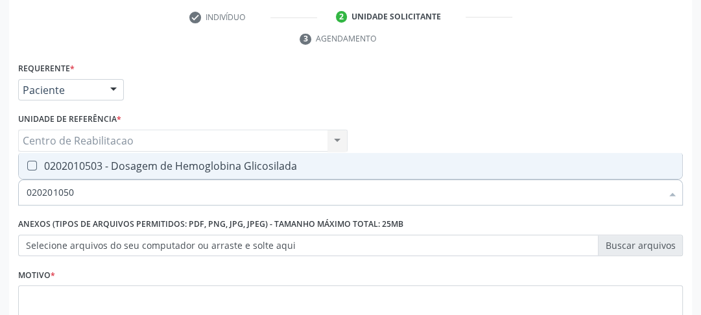
type input "0202010503"
click at [30, 170] on span "0202010503 - Dosagem de Hemoglobina Glicosilada" at bounding box center [350, 166] width 663 height 26
checkbox Glicosilada "true"
drag, startPoint x: 62, startPoint y: 195, endPoint x: 21, endPoint y: 196, distance: 40.8
click at [22, 196] on div "0202010503" at bounding box center [350, 193] width 664 height 26
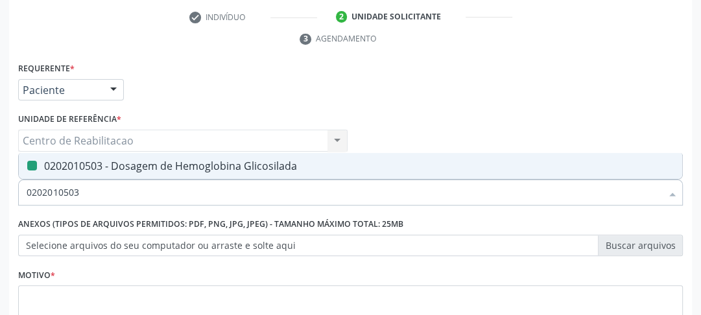
type input "0"
checkbox Glicosilada "false"
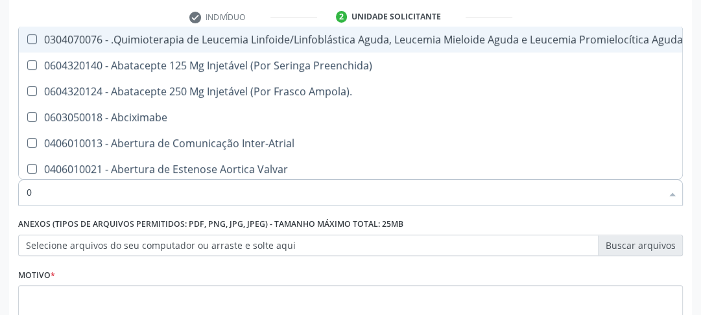
type input "02"
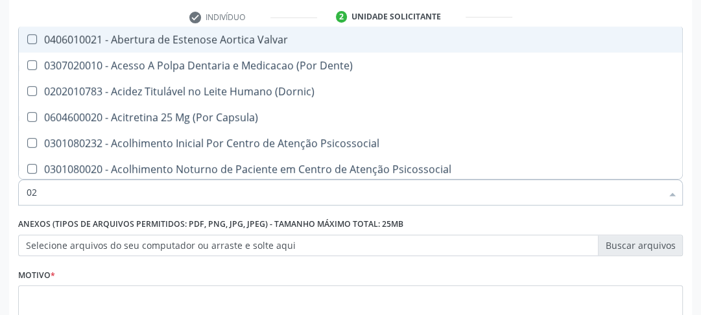
checkbox Urina "true"
checkbox Especializada "false"
checkbox Hdl "true"
checkbox Total "true"
checkbox Creatinina "true"
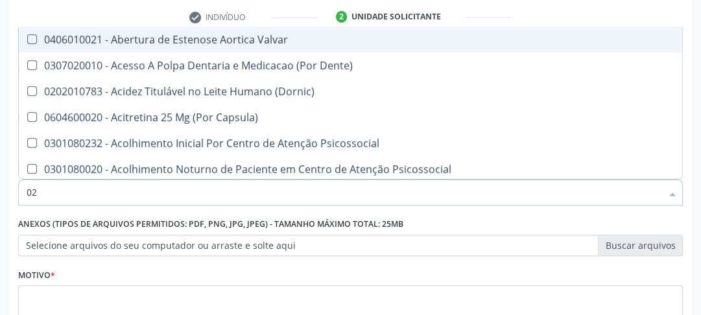
checkbox Glicose "true"
checkbox Glicosilada "true"
checkbox Potassio "true"
checkbox Triglicerideos "true"
type input "0202"
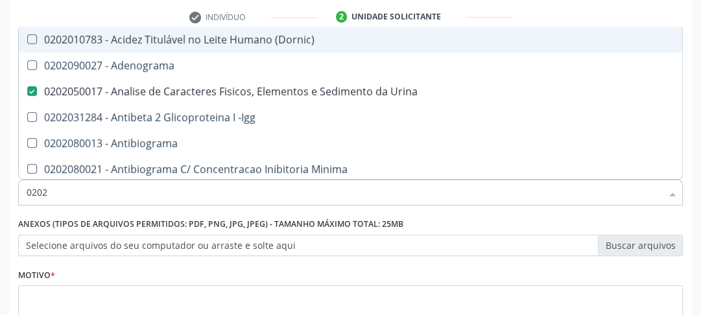
checkbox Urina "true"
checkbox Creatinina "false"
checkbox Ferro "false"
checkbox Hdl "true"
checkbox Total "true"
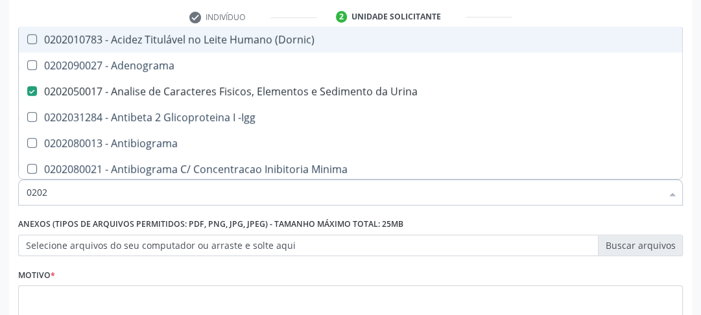
checkbox Creatinina "true"
checkbox Glicose "true"
checkbox Glicosilada "true"
checkbox Potassio "true"
checkbox Triglicerideos "true"
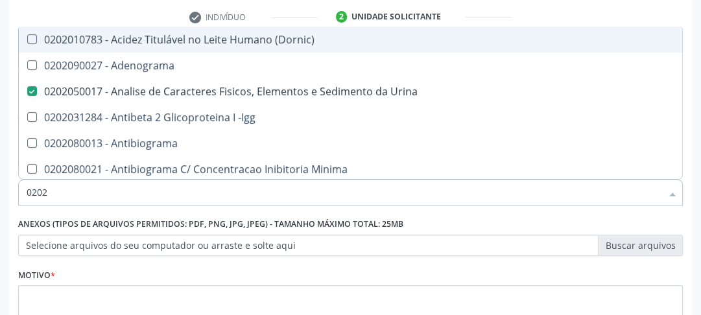
type input "02020"
checkbox Hdl "true"
checkbox Total "true"
checkbox Creatinina "true"
checkbox Estriol "false"
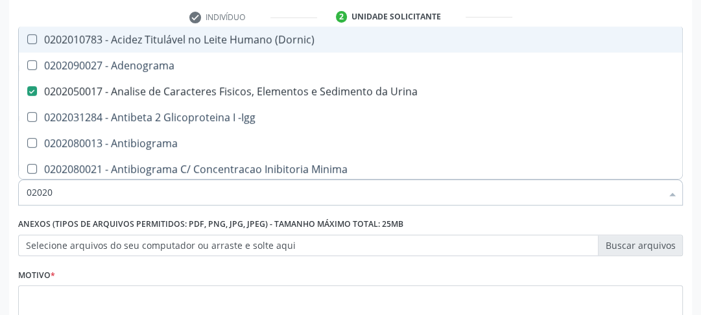
checkbox Etossuximida "false"
checkbox Viii "false"
checkbox Glicose "true"
checkbox Glicosilada "true"
checkbox Lactato "false"
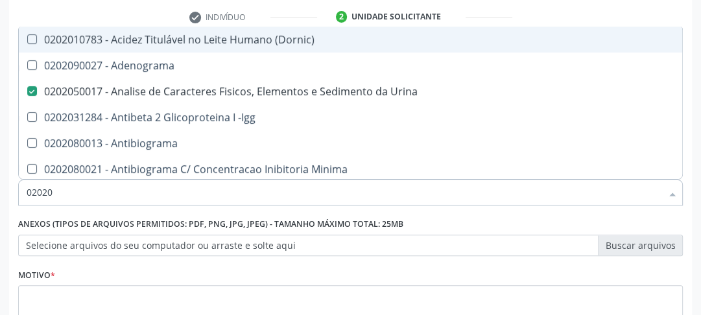
checkbox Muco-Proteinas "false"
checkbox Potassio "true"
checkbox \(T4\) "false"
checkbox Triglicerideos "true"
checkbox Pallidum "false"
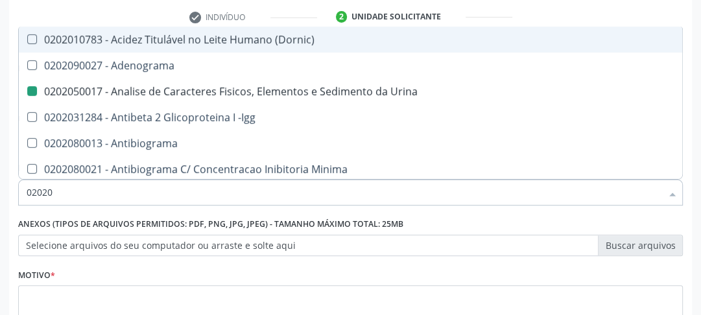
type input "020201"
checkbox Urina "false"
checkbox \(Pos-Pasteurização\) "true"
checkbox Parceria\) "true"
checkbox Gestante "true"
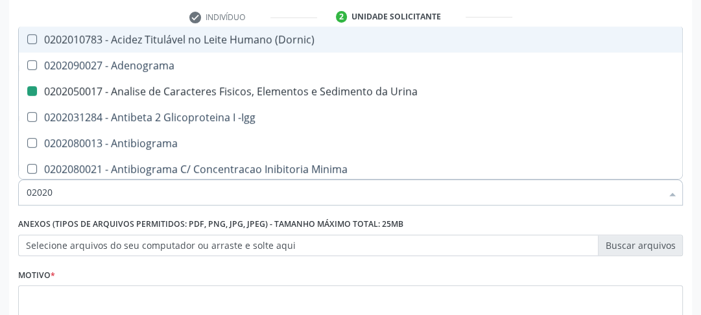
checkbox T3 "true"
checkbox Coagulação "true"
checkbox Organicos "true"
checkbox Acetona "true"
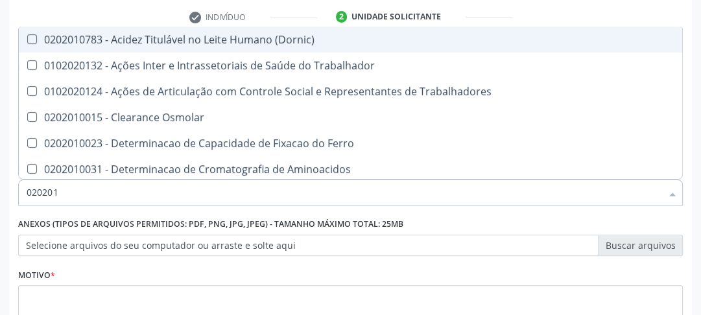
type input "0202010"
checkbox Circulante "true"
checkbox Fracoes "true"
checkbox Ionizavel "true"
checkbox Hdl "false"
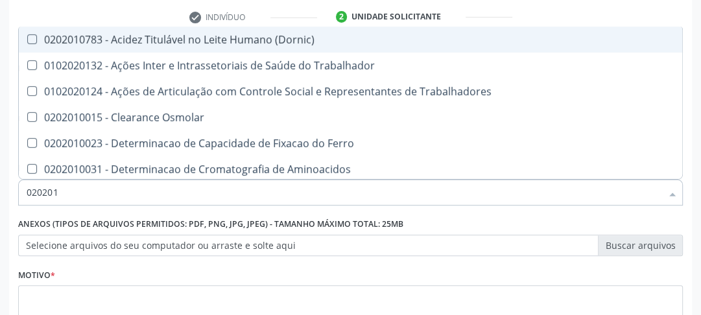
checkbox Total "false"
checkbox Creatinina "false"
checkbox II "true"
checkbox Serico "true"
checkbox Glicose "false"
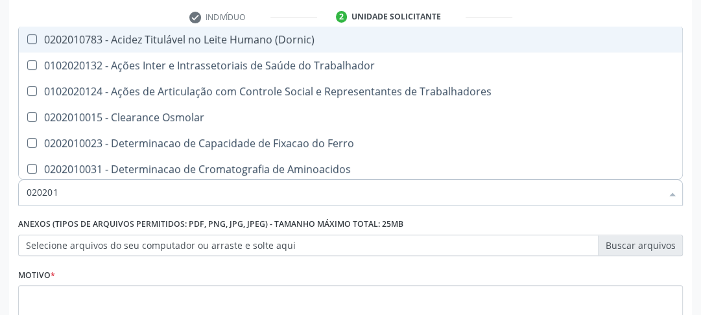
checkbox Muco-Proteinas "true"
checkbox Potassio "false"
type input "02020102"
checkbox Dosagens\) "true"
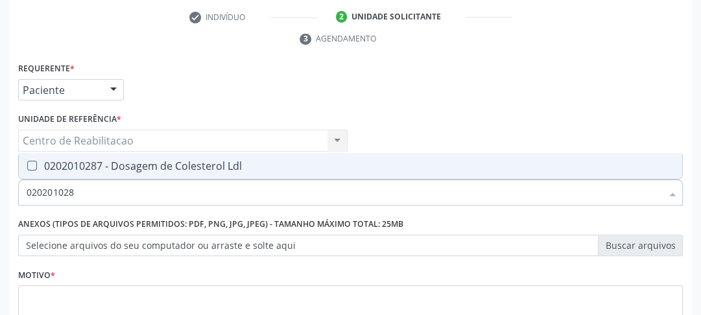
type input "0202010287"
click at [32, 163] on Ldl at bounding box center [32, 166] width 10 height 10
click at [27, 163] on Ldl "checkbox" at bounding box center [23, 165] width 8 height 8
checkbox Ldl "true"
drag, startPoint x: 86, startPoint y: 194, endPoint x: 23, endPoint y: 198, distance: 62.3
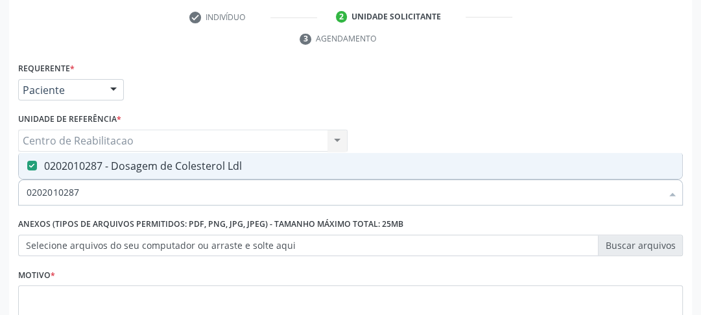
click at [23, 198] on div "0202010287" at bounding box center [350, 193] width 664 height 26
type input "02"
checkbox Ldl "false"
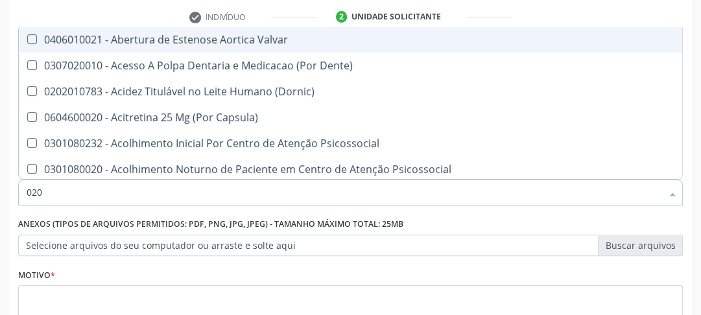
type input "0202"
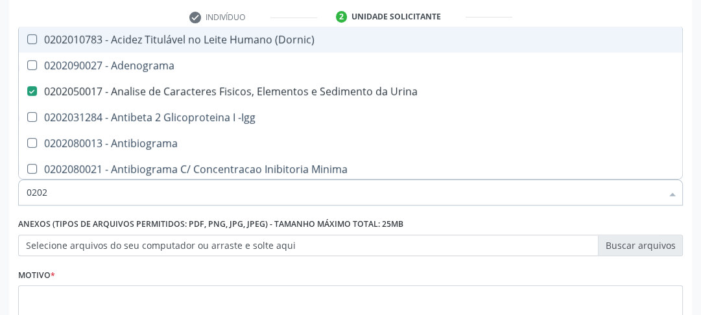
checkbox Urina "true"
checkbox Creatinina "false"
checkbox Ferro "false"
checkbox Hdl "true"
checkbox Ldl "true"
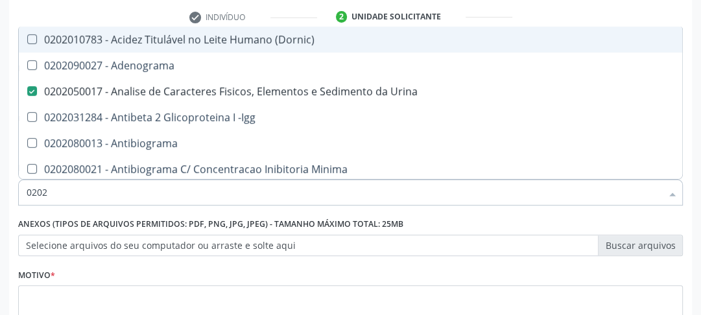
checkbox Total "true"
checkbox Creatinina "true"
checkbox Glicose "true"
checkbox Glicosilada "true"
checkbox Potassio "true"
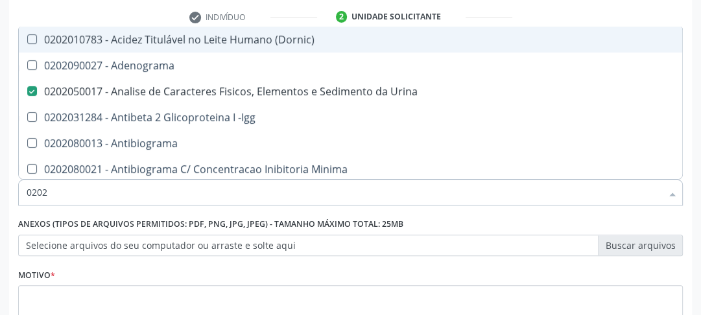
checkbox Triglicerideos "true"
checkbox Impactado\) "false"
checkbox Exostoses "false"
checkbox Bucomaxilofacial "false"
checkbox Bilateral "false"
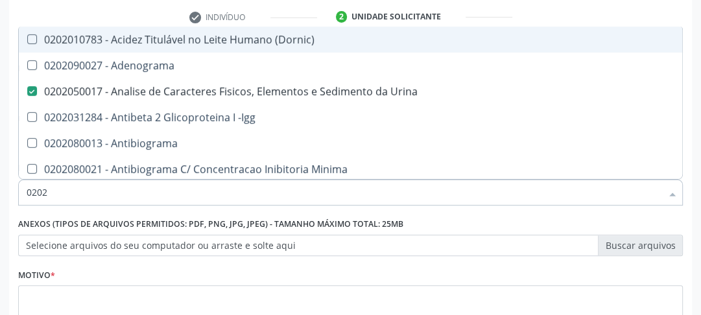
checkbox Boston "false"
type input "02020"
checkbox \(Psa\) "true"
checkbox III "true"
checkbox Barbituratos "true"
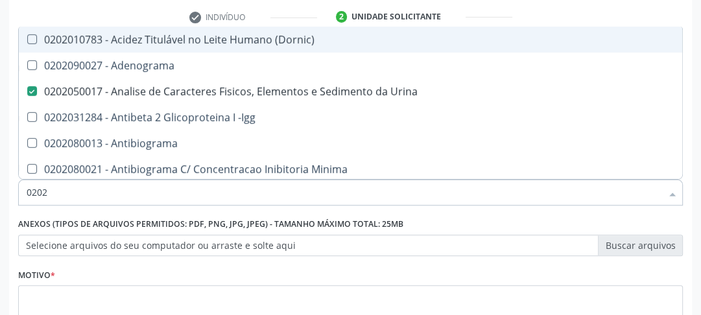
checkbox Calcio "true"
checkbox Hdl "false"
checkbox Ldl "false"
checkbox Total "false"
checkbox Creatinina "false"
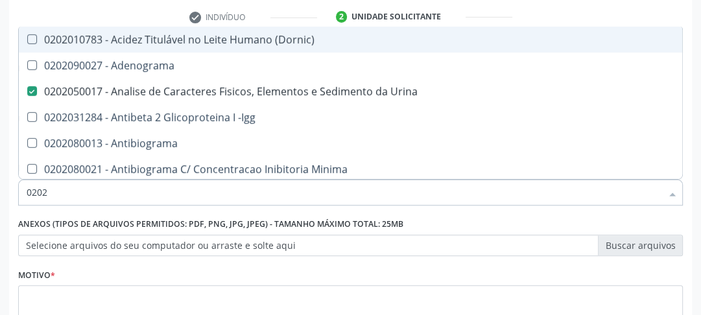
checkbox Xi "true"
checkbox Fibrinogenio "true"
checkbox Glicose "false"
checkbox Glicosilada "false"
checkbox \(Igg\) "true"
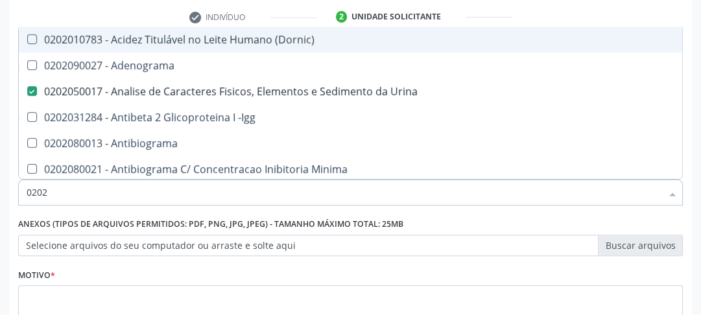
checkbox Potassio "false"
checkbox Funcional "true"
checkbox Triglicerideos "false"
type input "020202"
checkbox Urina "false"
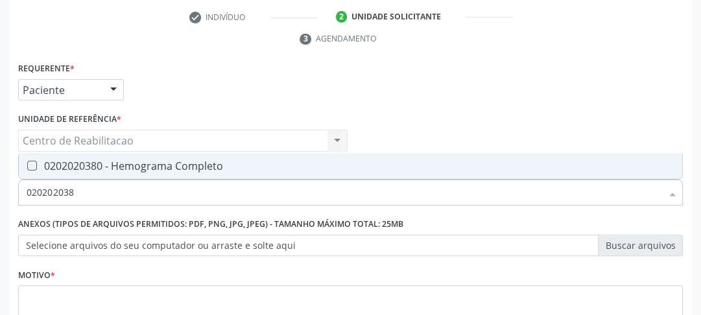
type input "0202020380"
click at [30, 172] on span "0202020380 - Hemograma Completo" at bounding box center [350, 166] width 663 height 26
checkbox Completo "true"
drag, startPoint x: 111, startPoint y: 195, endPoint x: 45, endPoint y: 192, distance: 66.8
click at [45, 192] on input "0202020380" at bounding box center [344, 193] width 634 height 26
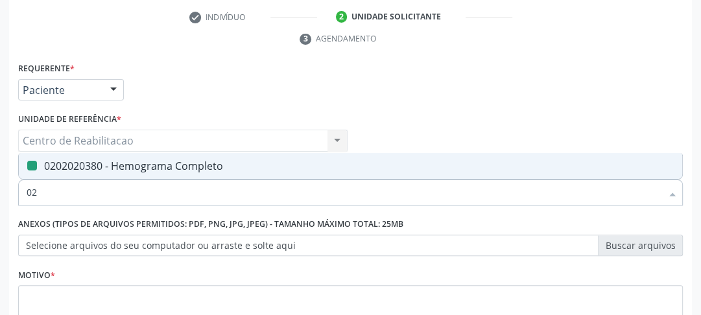
type input "0"
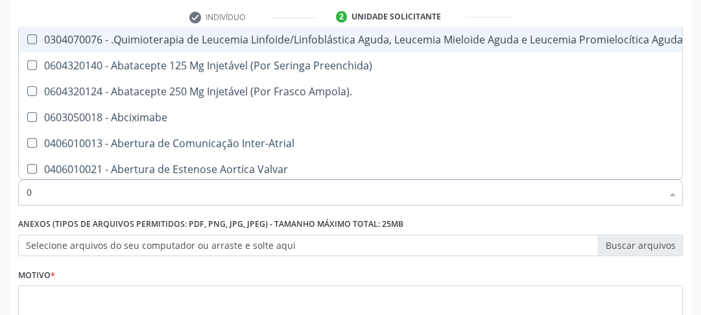
checkbox Manutenção "false"
type input "02"
checkbox Coração "true"
checkbox Urina "false"
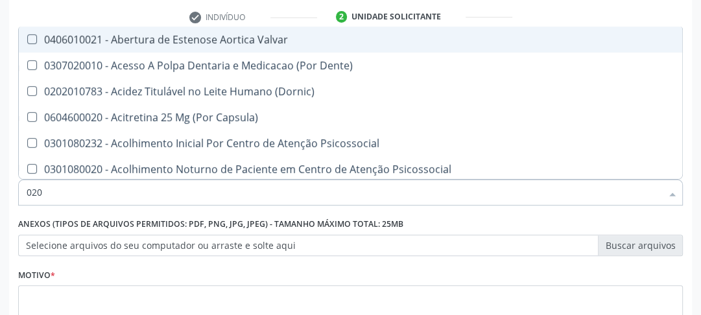
type input "0202"
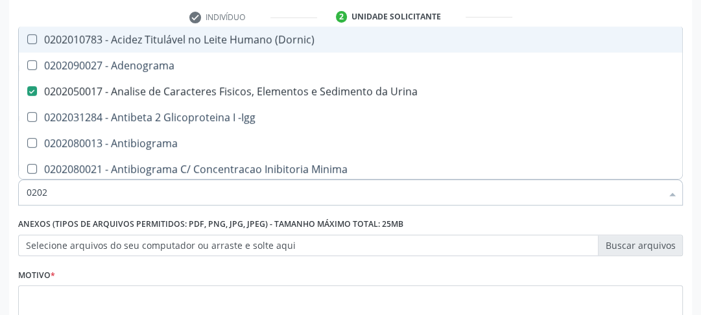
checkbox Urina "true"
checkbox Creatinina "false"
checkbox Ferro "false"
checkbox Hdl "true"
checkbox Ldl "true"
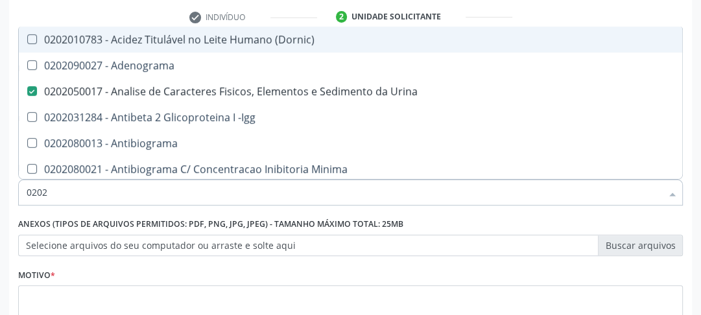
checkbox Total "true"
checkbox Creatinina "true"
checkbox Glicose "true"
checkbox Glicosilada "true"
checkbox Potassio "true"
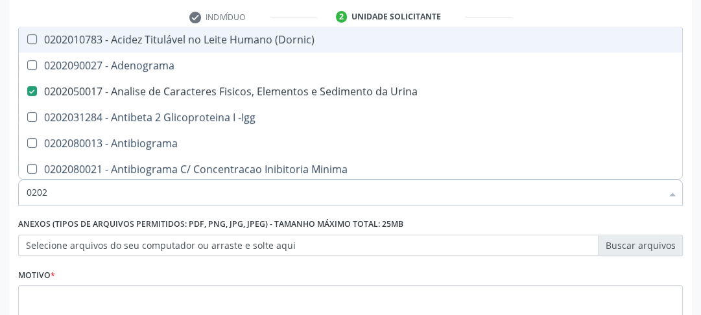
checkbox Triglicerideos "true"
checkbox Completo "true"
checkbox Impactado\) "false"
checkbox Exostoses "false"
checkbox Bucomaxilofacial "false"
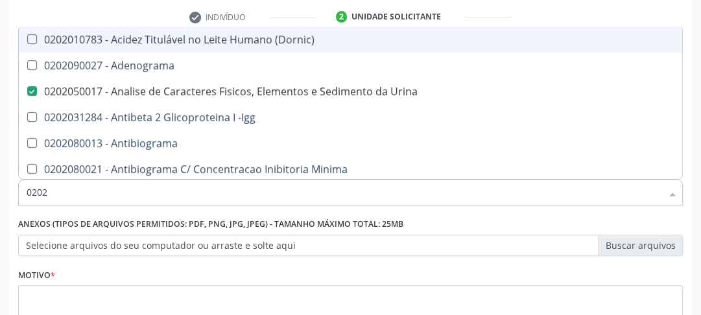
checkbox Bilateral "false"
checkbox Boston "false"
type input "02020"
checkbox \(Psa\) "true"
checkbox III "true"
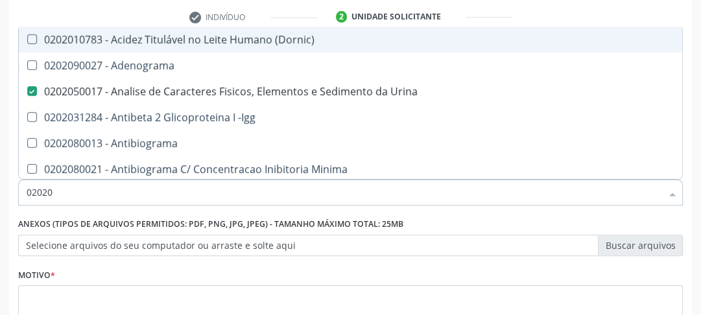
checkbox Barbituratos "true"
checkbox Calcio "true"
checkbox Hdl "false"
checkbox Ldl "false"
checkbox Total "false"
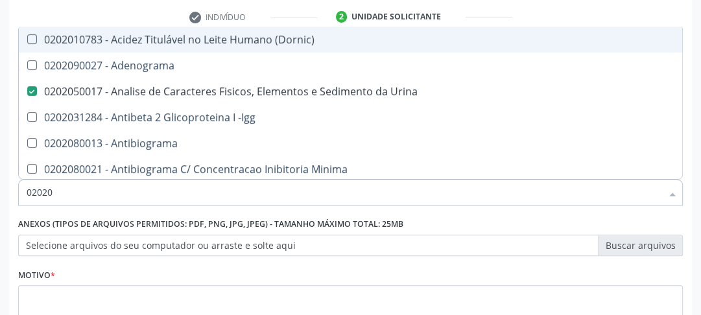
checkbox Creatinina "false"
checkbox Xi "true"
checkbox Fibrinogenio "true"
checkbox Glicose "false"
checkbox Glicosilada "false"
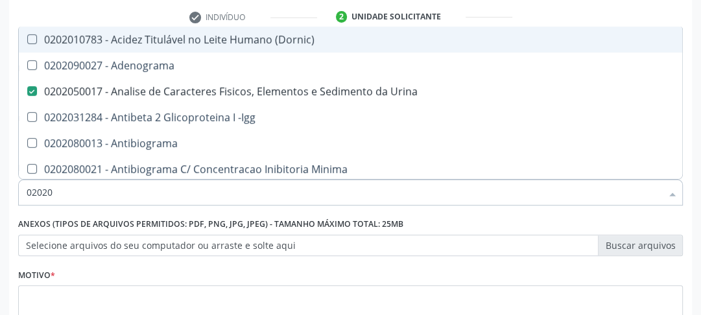
checkbox \(Igg\) "true"
checkbox Potassio "false"
checkbox Funcional "true"
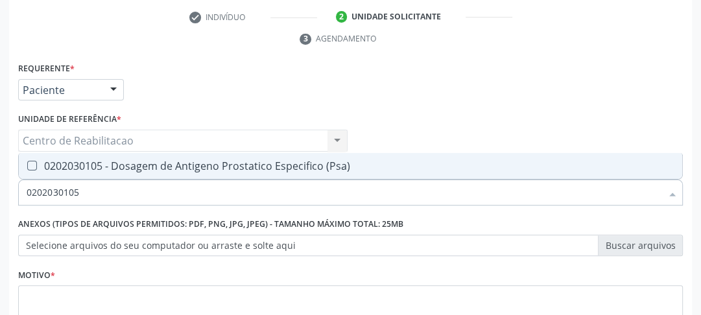
click at [29, 161] on \(Psa\) at bounding box center [32, 166] width 10 height 10
click at [27, 161] on \(Psa\) "checkbox" at bounding box center [23, 165] width 8 height 8
drag, startPoint x: 83, startPoint y: 192, endPoint x: 0, endPoint y: 192, distance: 83.0
click at [0, 192] on div "Acompanhamento Acompanhe a situação das marcações correntes e finalizadas Relat…" at bounding box center [350, 123] width 701 height 592
click at [34, 163] on \(Tsh\) at bounding box center [32, 166] width 10 height 10
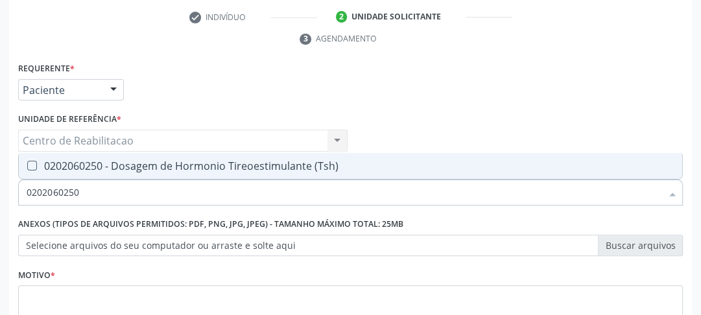
click at [27, 163] on \(Tsh\) "checkbox" at bounding box center [23, 165] width 8 height 8
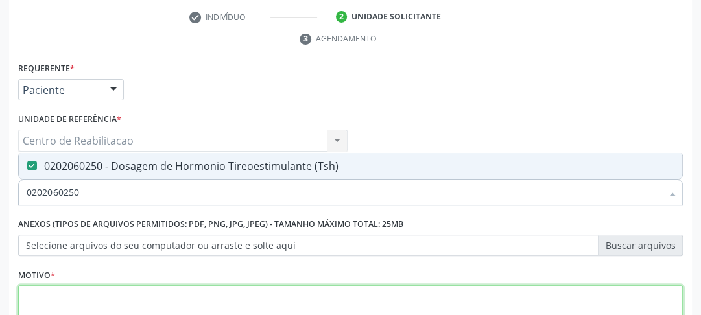
click at [75, 294] on textarea at bounding box center [350, 309] width 664 height 49
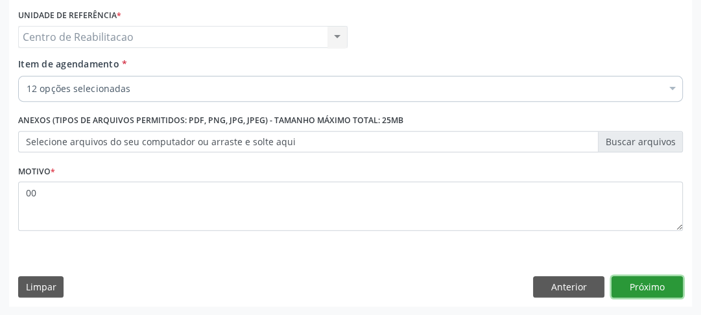
click at [652, 281] on button "Próximo" at bounding box center [646, 287] width 71 height 22
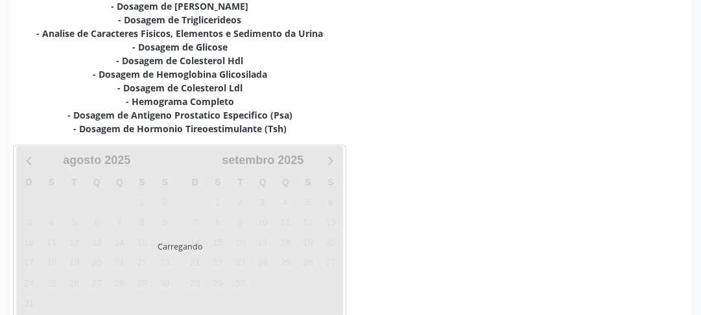
scroll to position [351, 0]
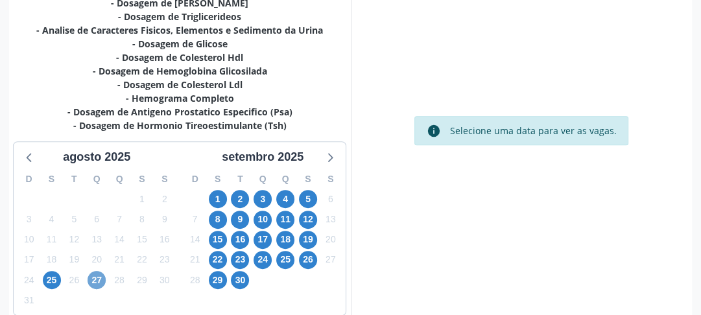
click at [88, 279] on span "27" at bounding box center [96, 280] width 18 height 18
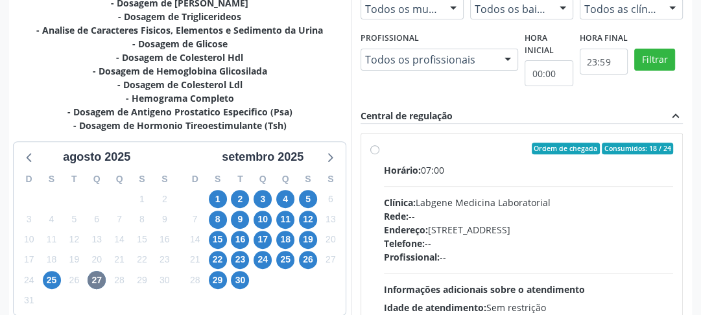
click at [384, 148] on label "Ordem de chegada Consumidos: 18 / 24 Horário: 07:00 Clínica: Labgene Medicina L…" at bounding box center [529, 242] width 290 height 199
click at [371, 148] on input "Ordem de chegada Consumidos: 18 / 24 Horário: 07:00 Clínica: Labgene Medicina L…" at bounding box center [374, 149] width 9 height 12
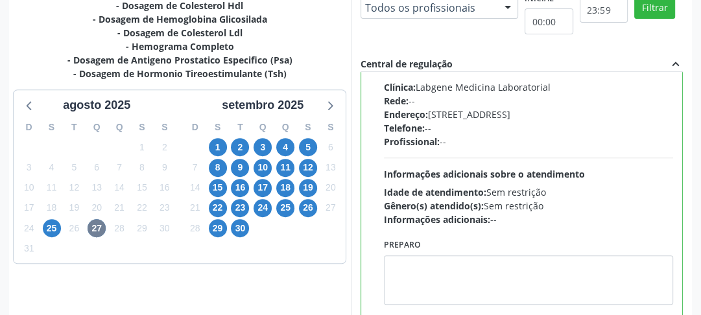
scroll to position [486, 0]
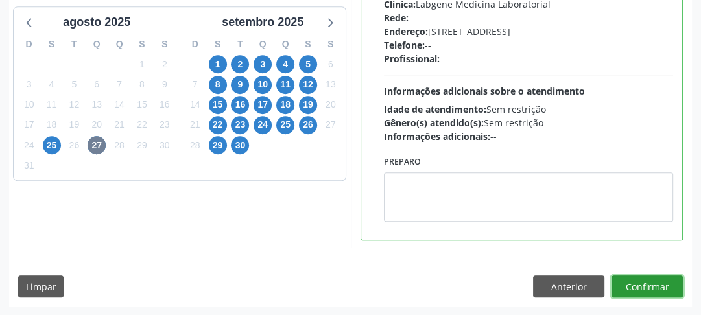
click at [630, 280] on button "Confirmar" at bounding box center [646, 286] width 71 height 22
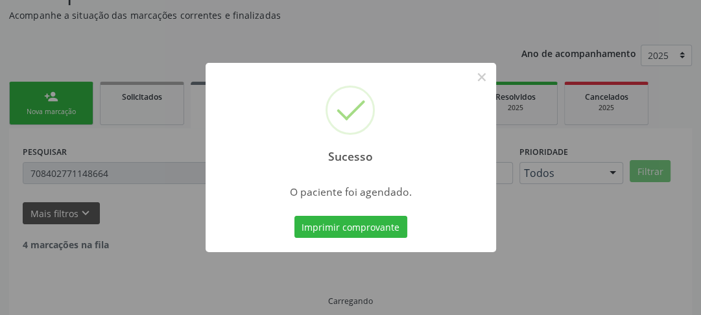
scroll to position [84, 0]
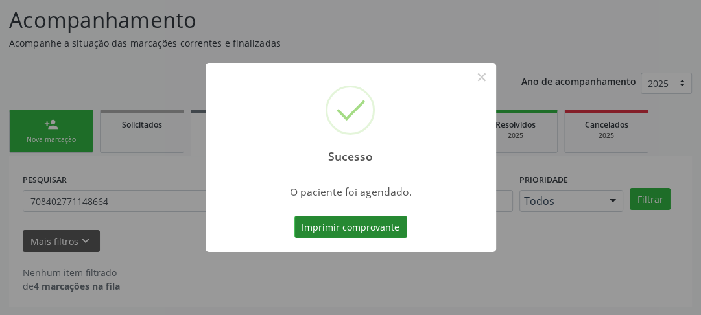
click at [365, 223] on button "Imprimir comprovante" at bounding box center [350, 227] width 113 height 22
